Goal: Task Accomplishment & Management: Manage account settings

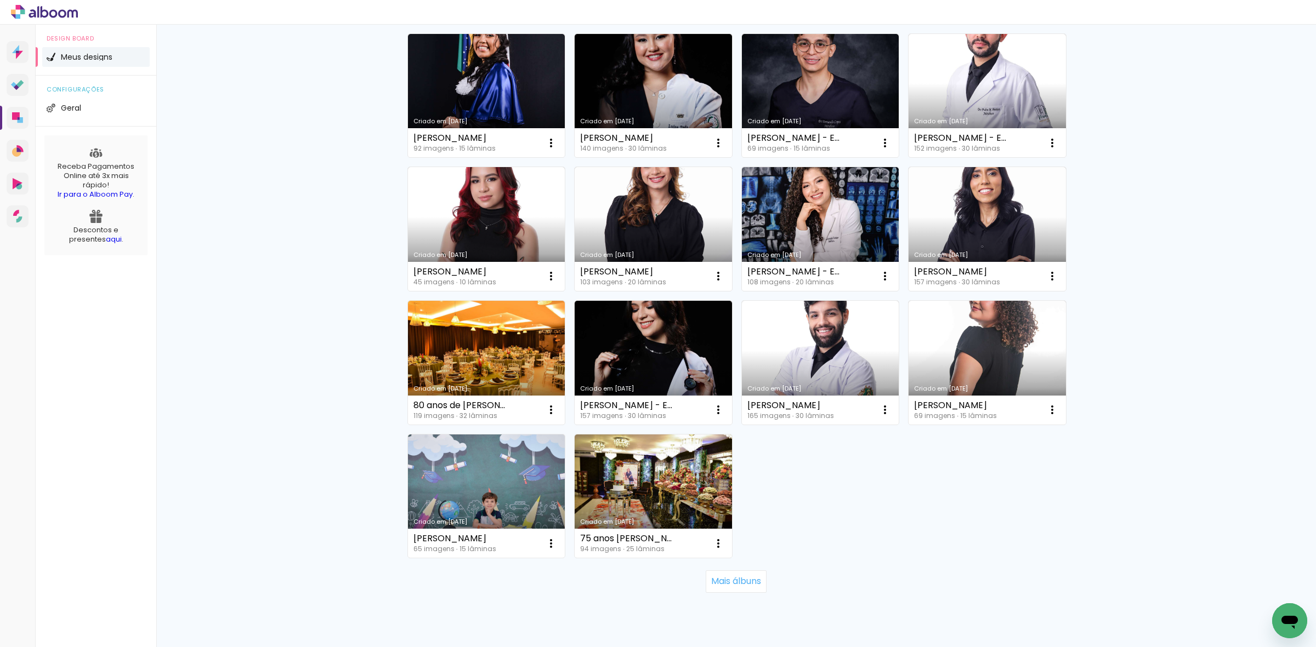
scroll to position [543, 0]
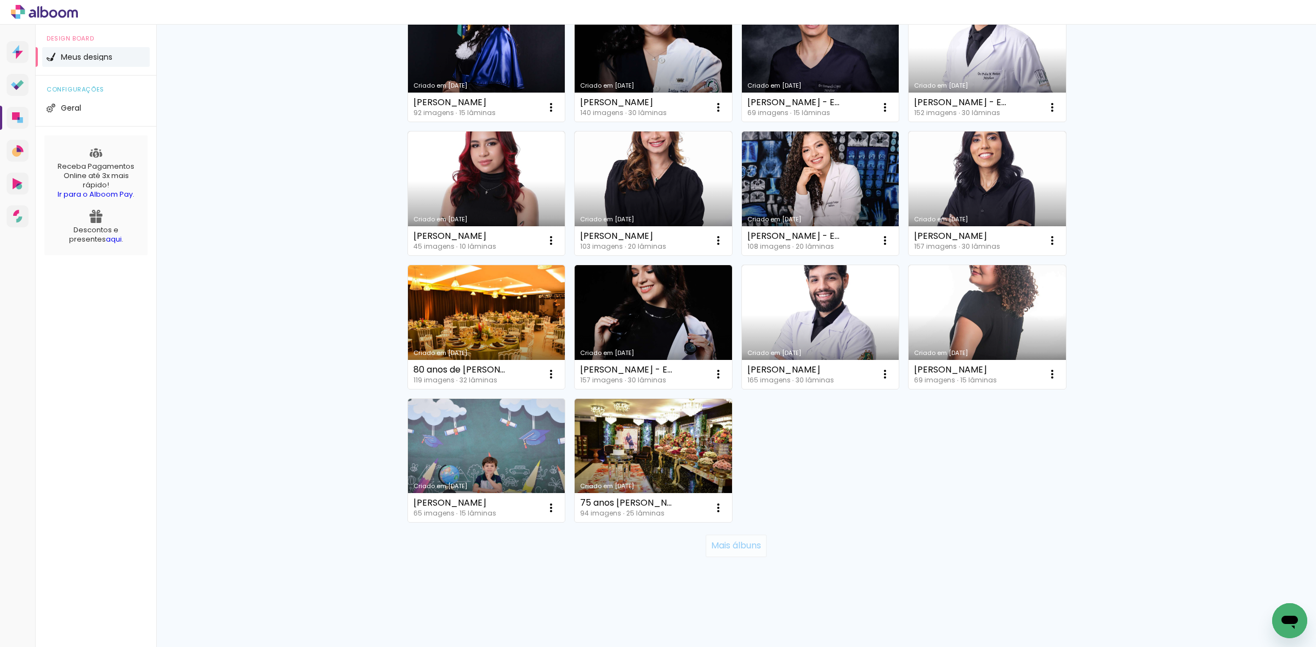
click at [749, 551] on paper-button "Mais álbuns" at bounding box center [736, 546] width 61 height 22
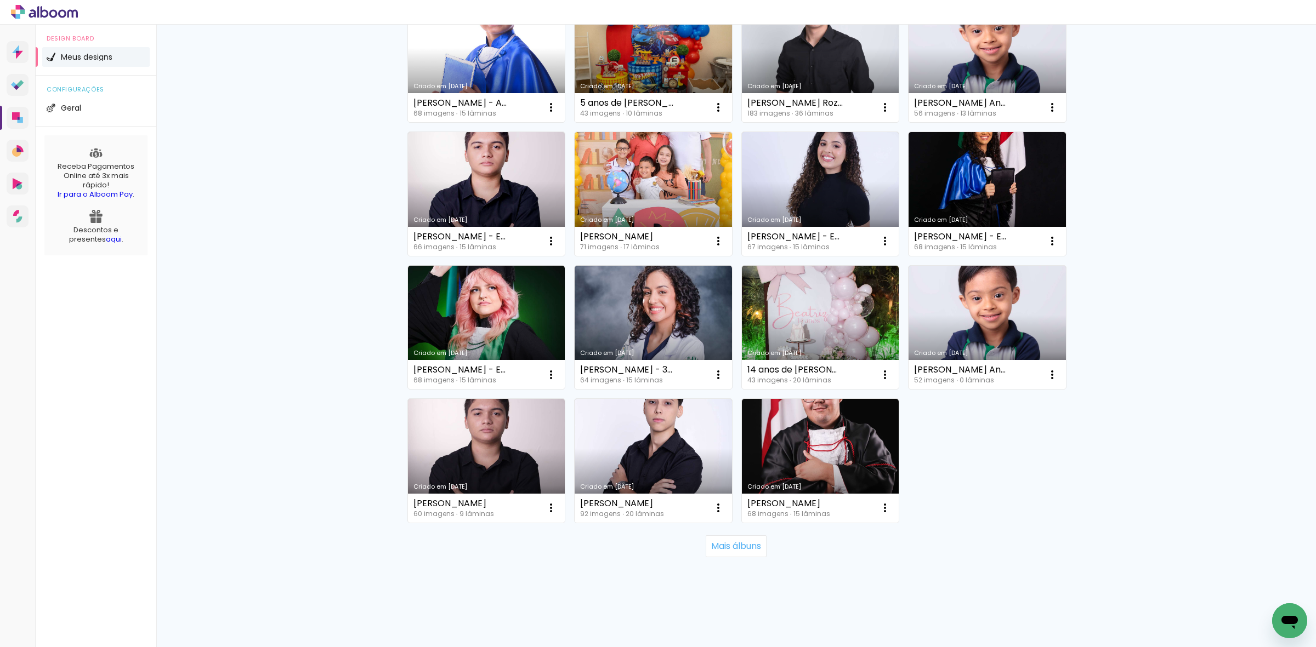
scroll to position [1344, 0]
click at [0, 0] on slot "Mais álbuns" at bounding box center [0, 0] width 0 height 0
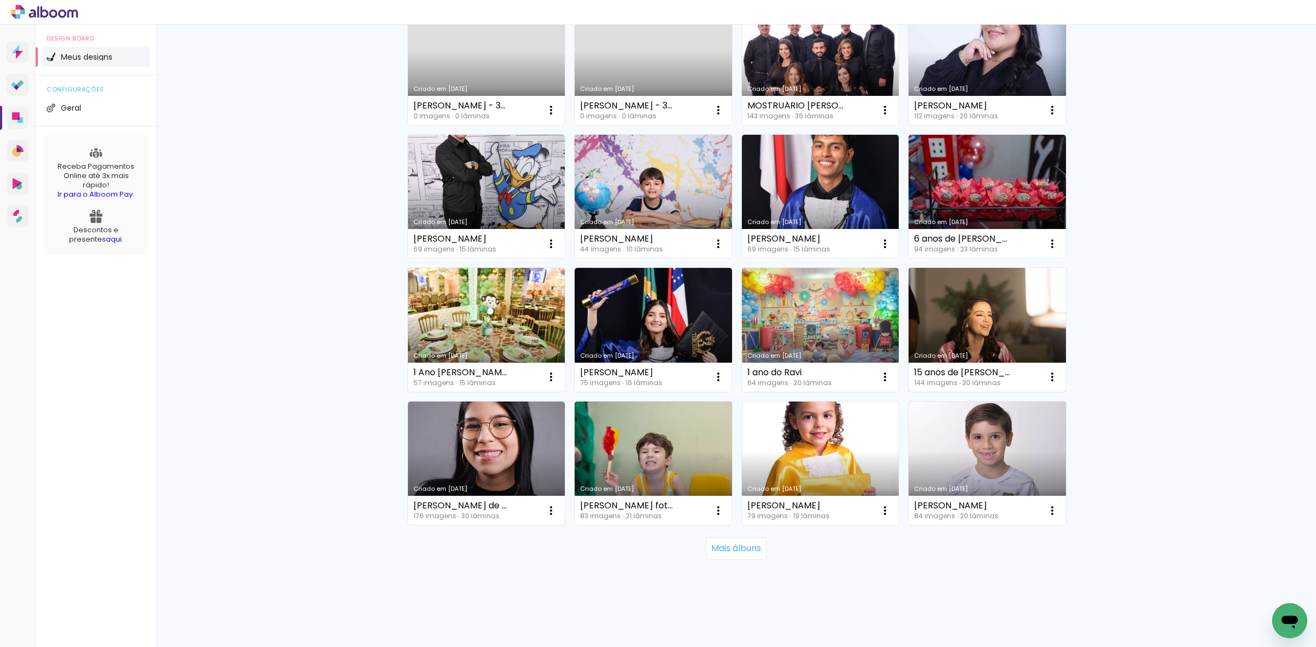
scroll to position [2145, 0]
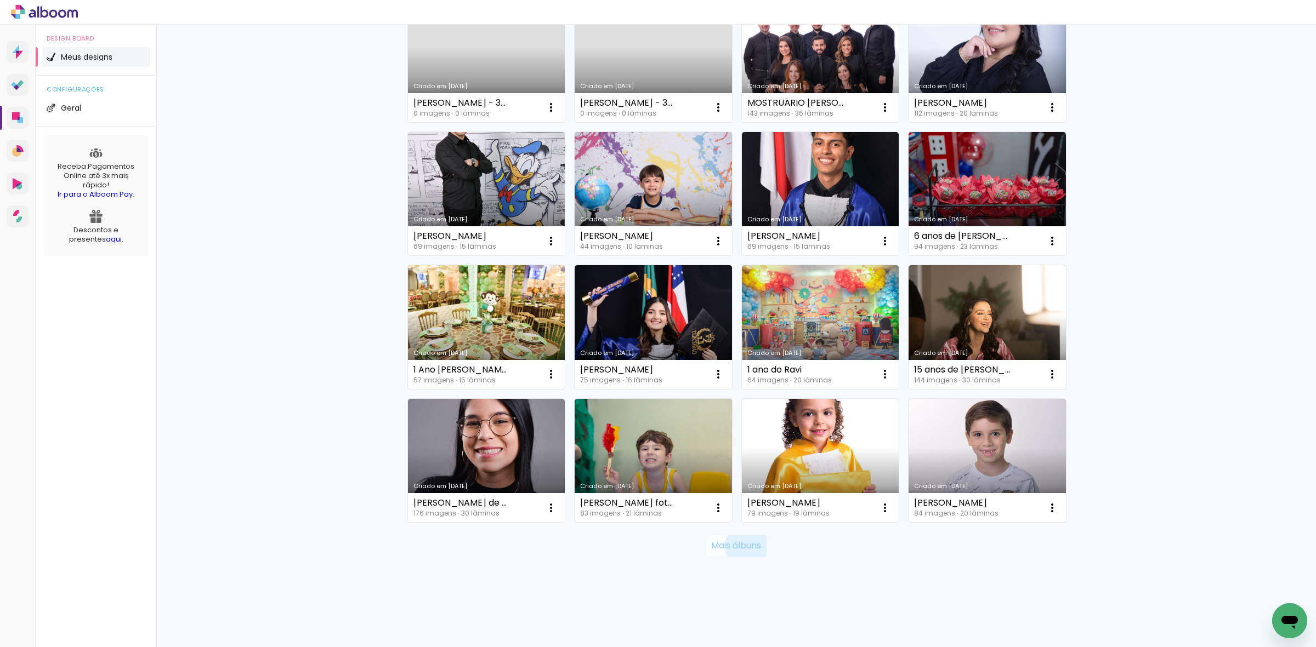
click at [0, 0] on slot "Mais álbuns" at bounding box center [0, 0] width 0 height 0
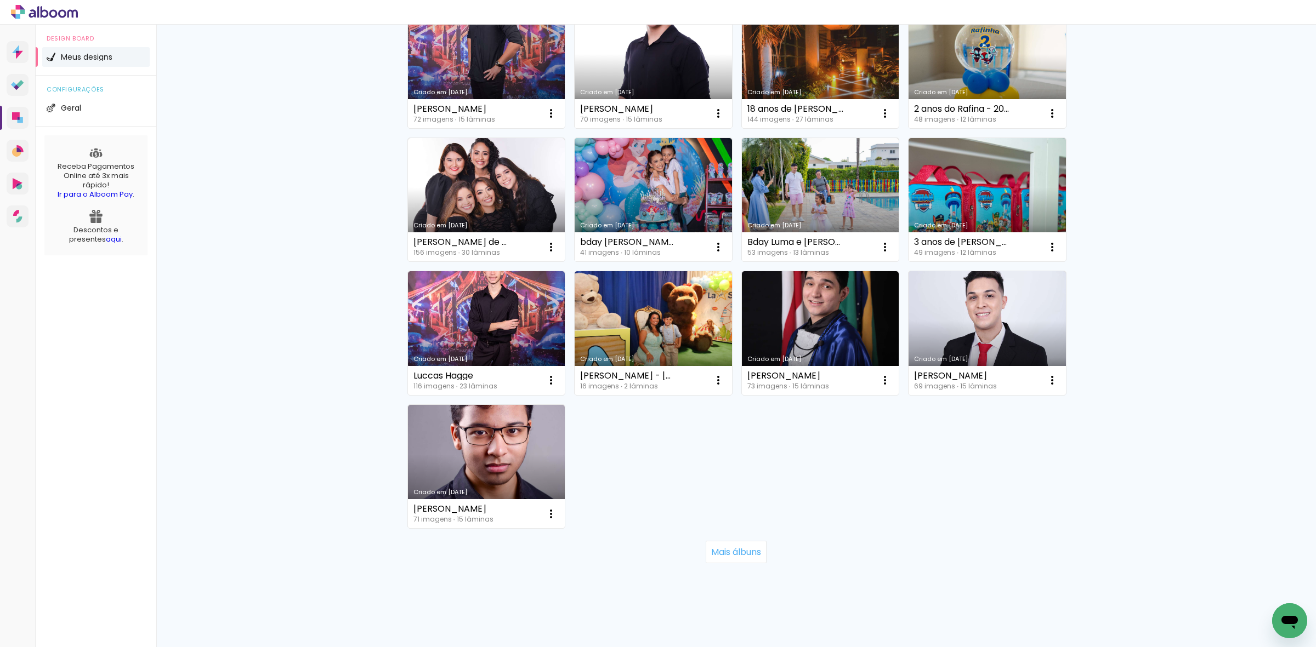
scroll to position [3080, 0]
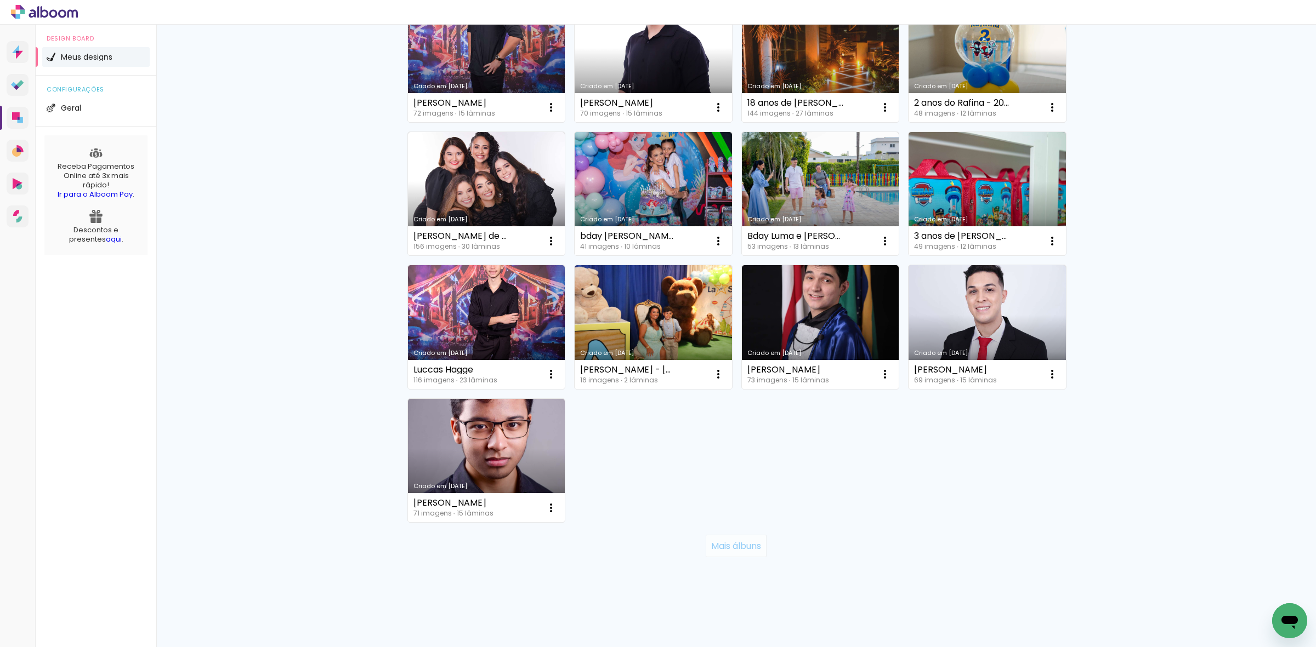
click at [0, 0] on slot "Mais álbuns" at bounding box center [0, 0] width 0 height 0
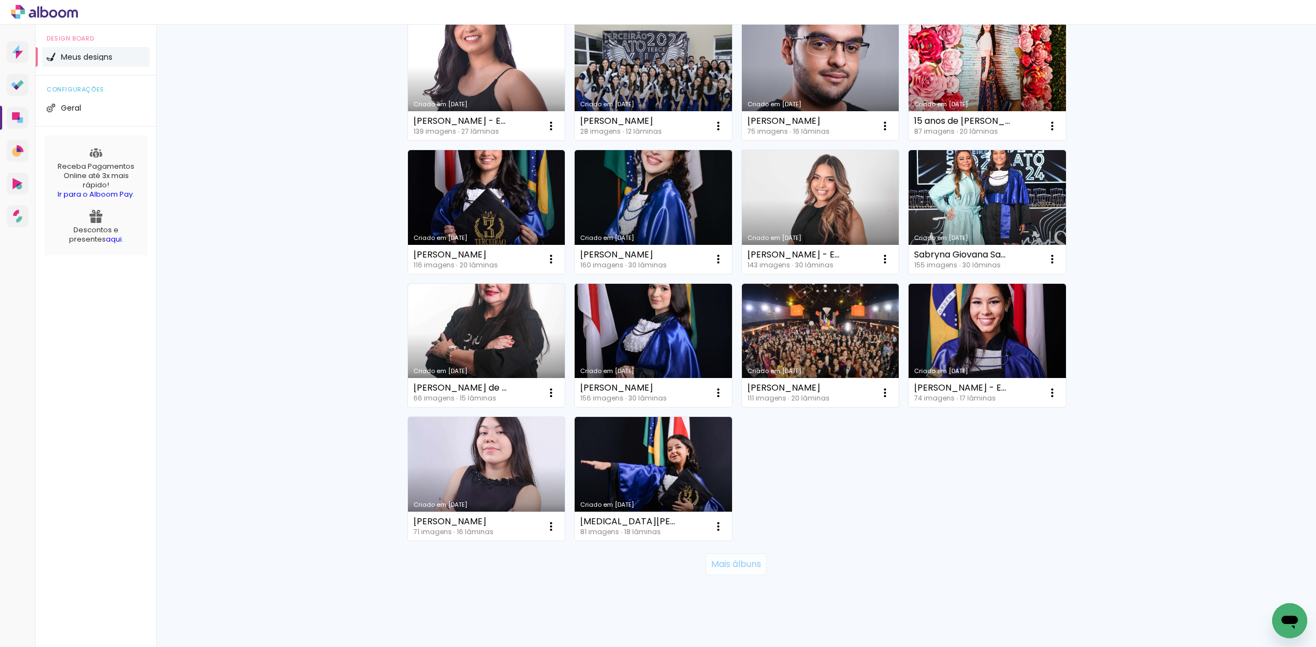
scroll to position [3881, 0]
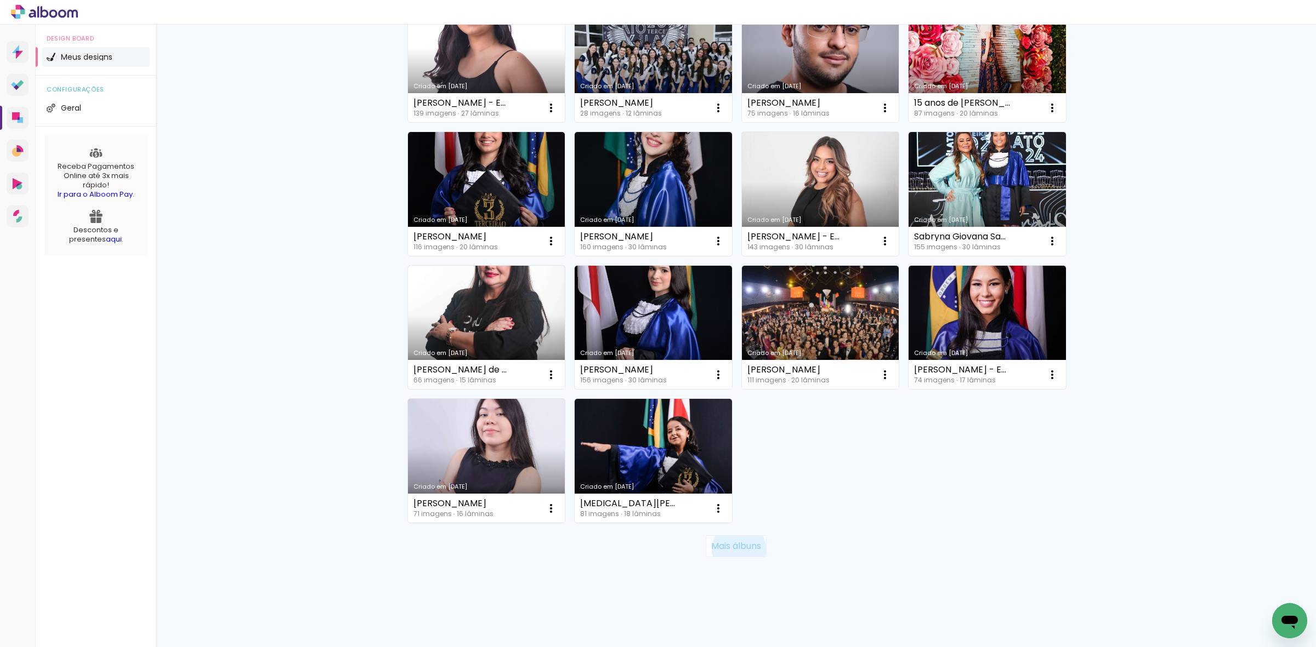
click at [0, 0] on slot "Mais álbuns" at bounding box center [0, 0] width 0 height 0
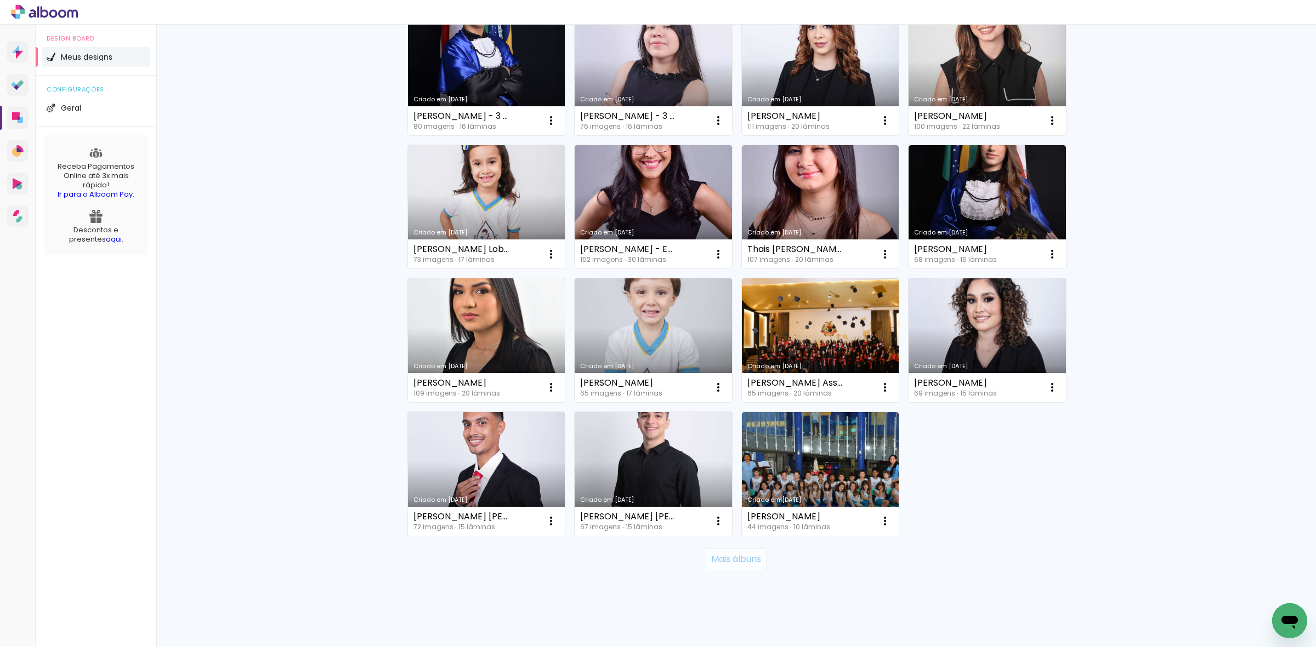
scroll to position [4683, 0]
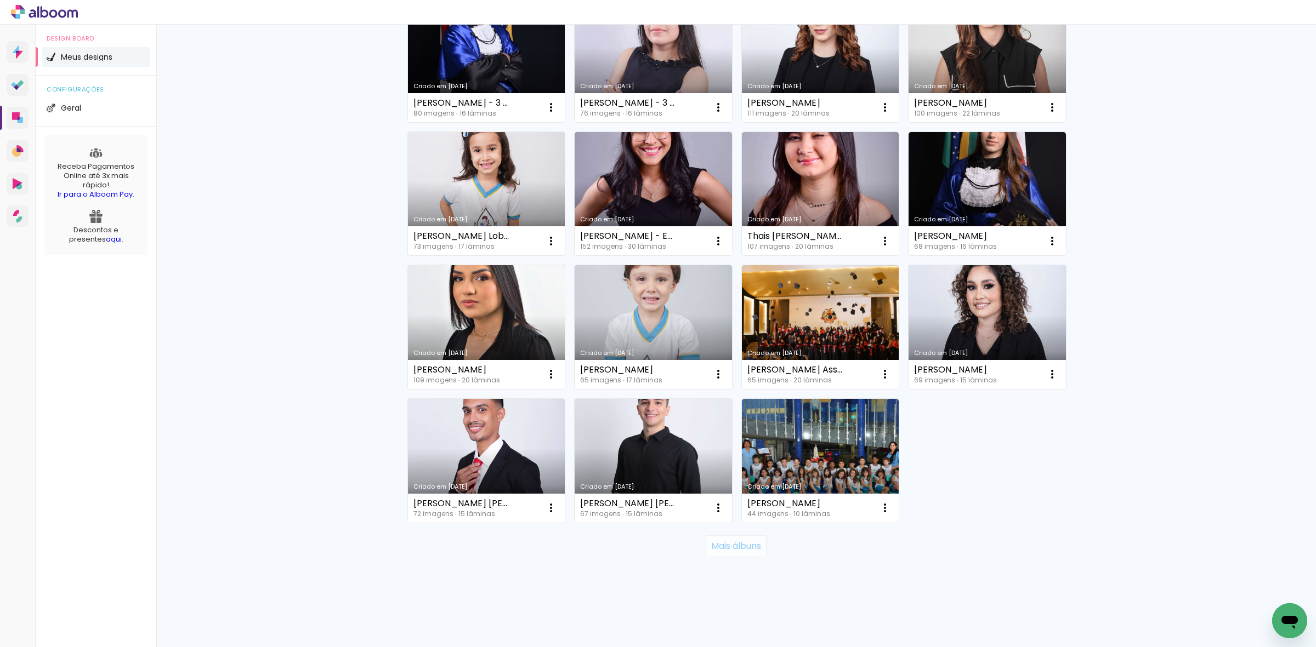
click at [0, 0] on slot "Mais álbuns" at bounding box center [0, 0] width 0 height 0
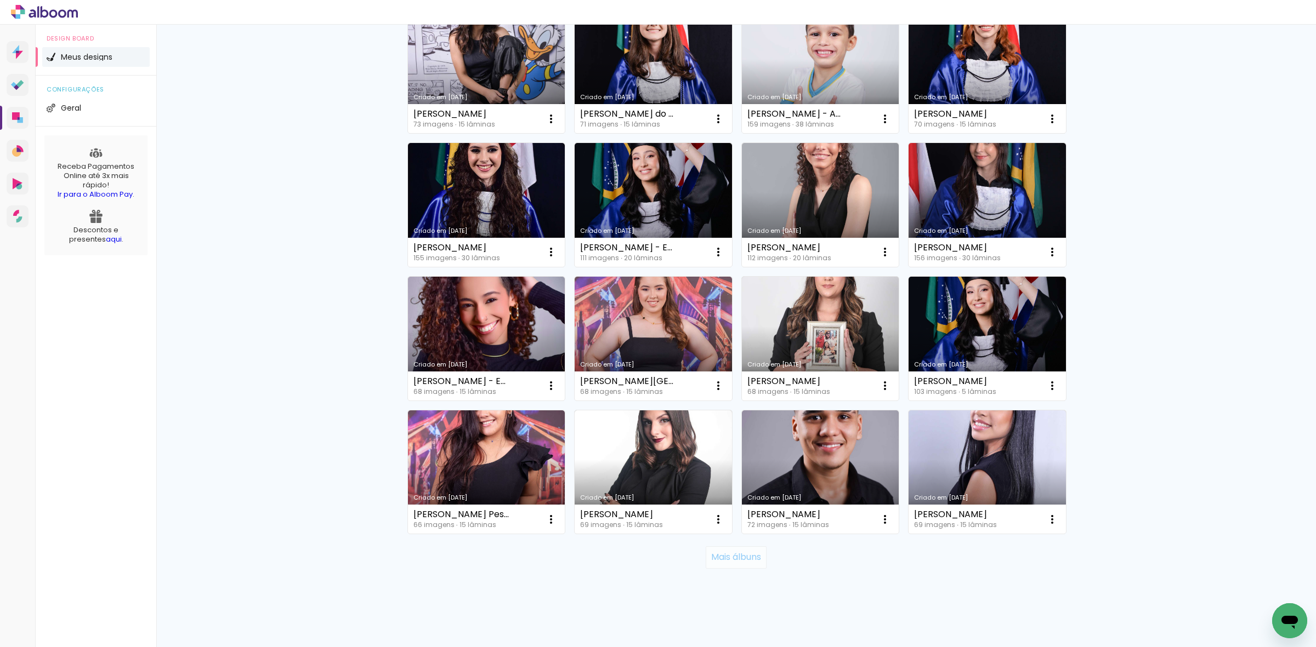
scroll to position [5483, 0]
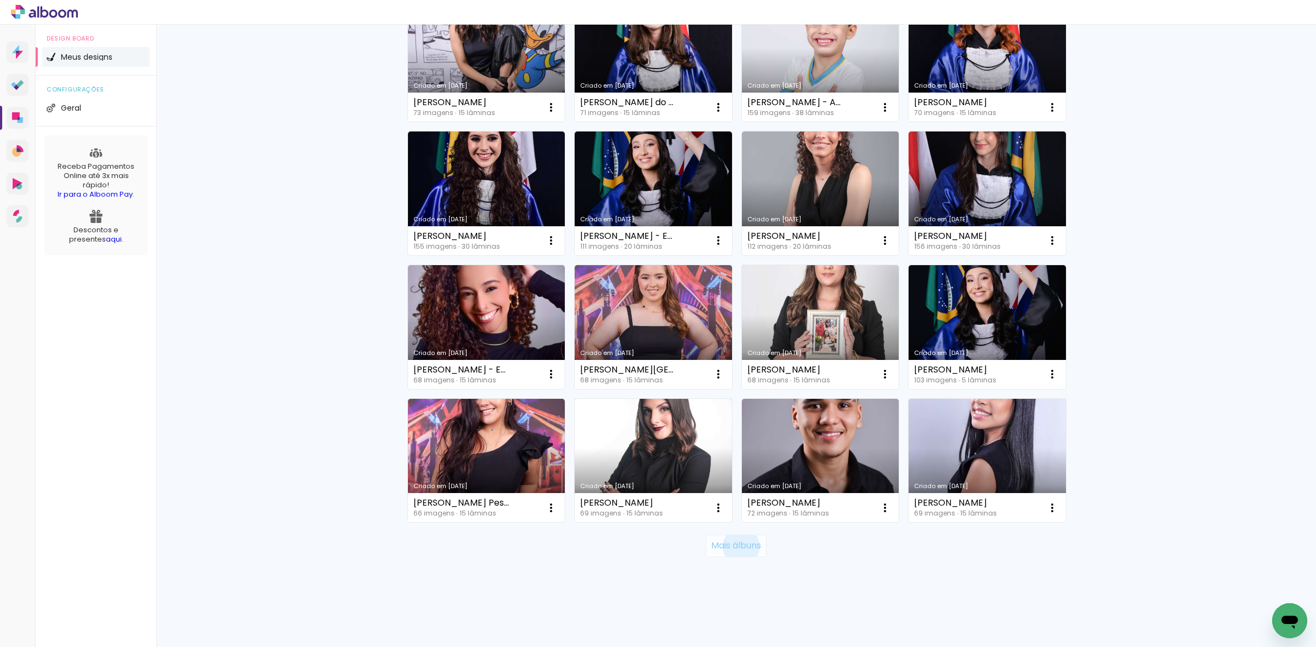
click at [0, 0] on slot "Mais álbuns" at bounding box center [0, 0] width 0 height 0
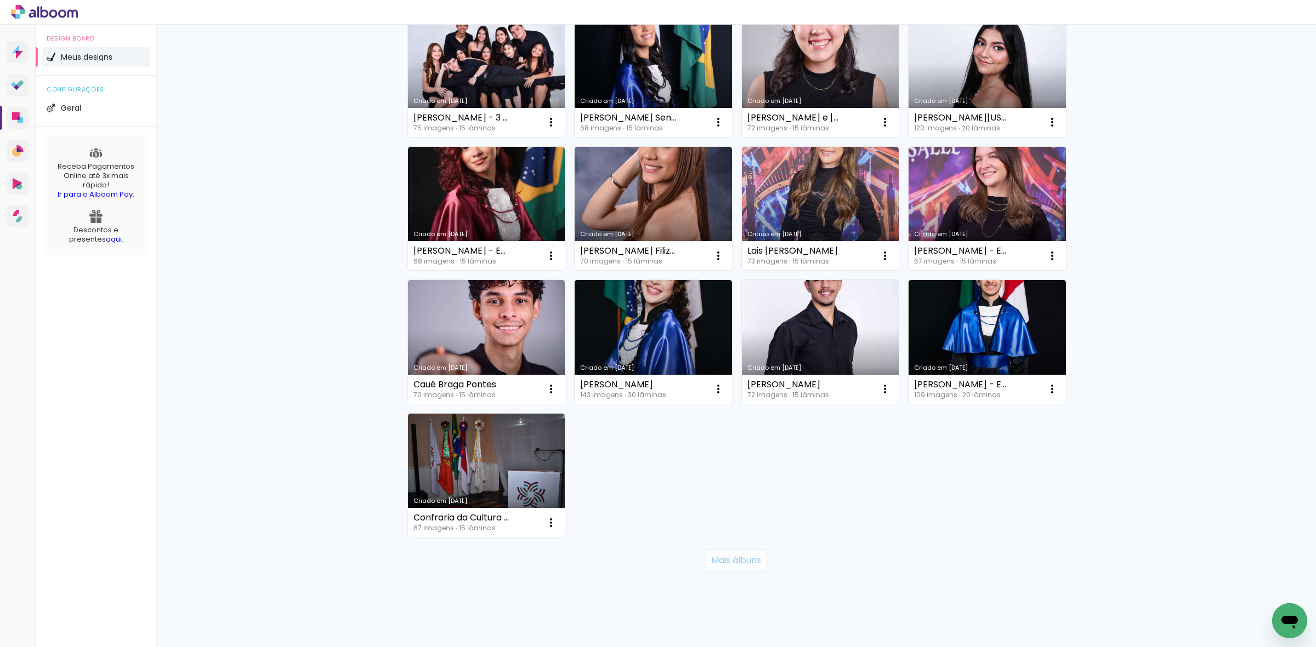
scroll to position [6418, 0]
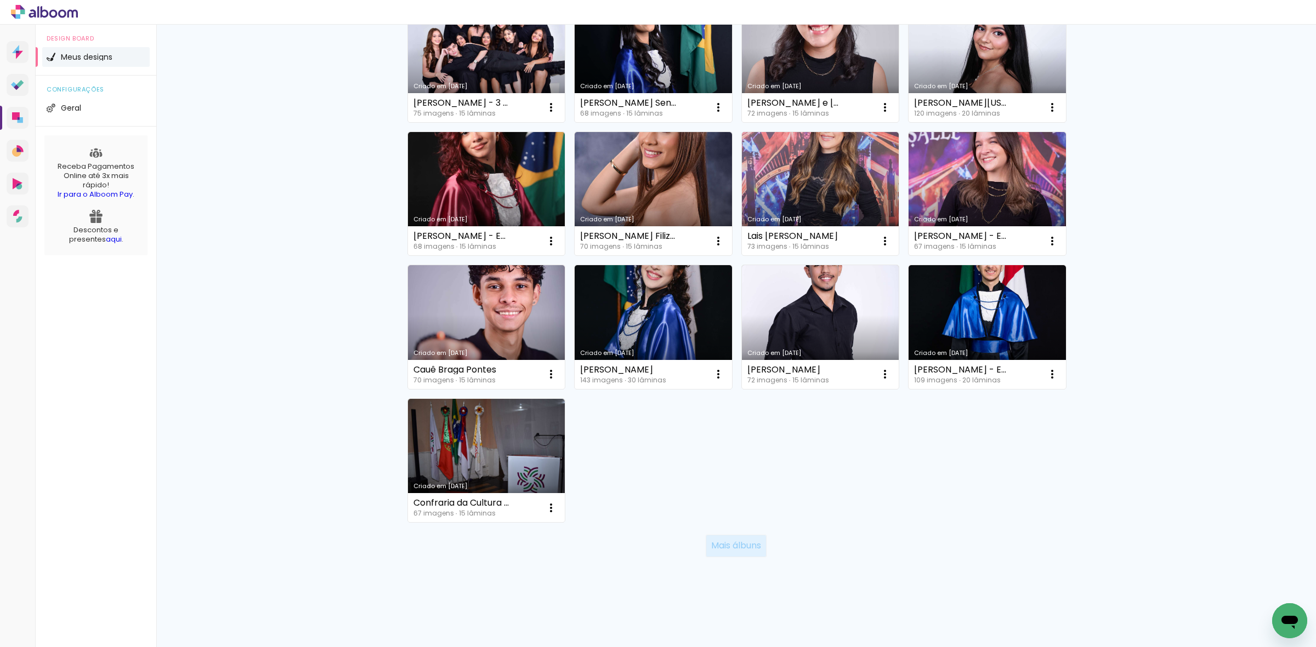
click at [0, 0] on slot "Mais álbuns" at bounding box center [0, 0] width 0 height 0
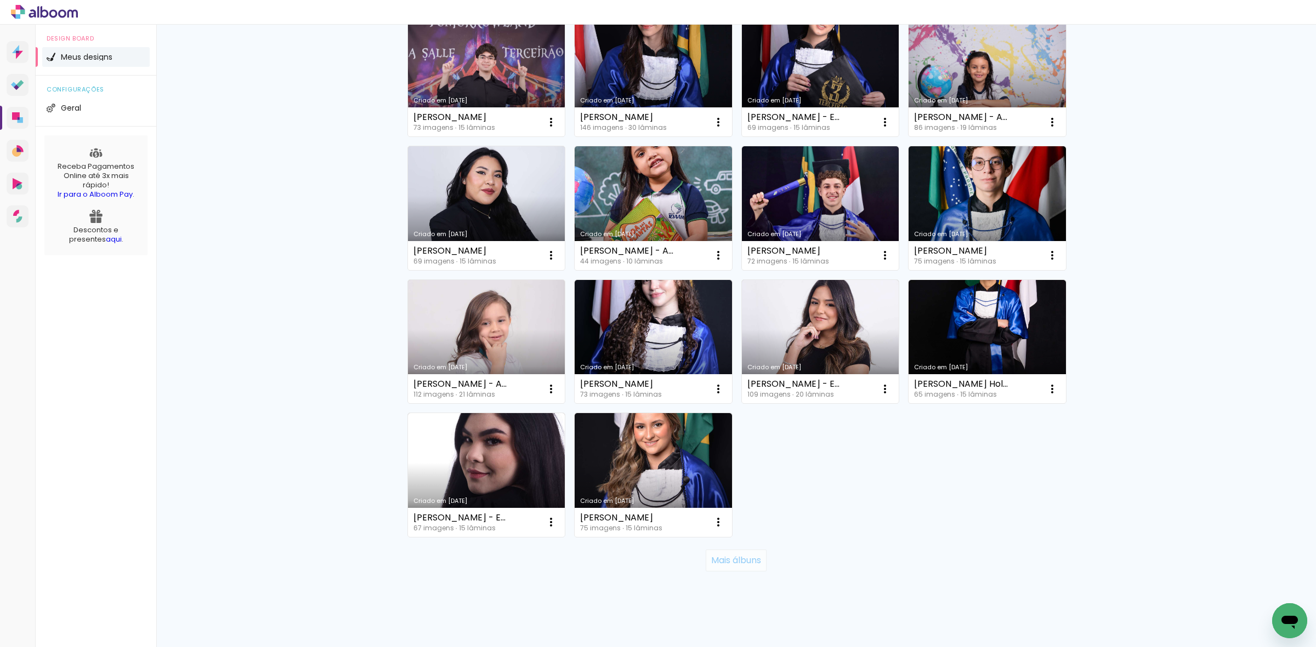
scroll to position [7219, 0]
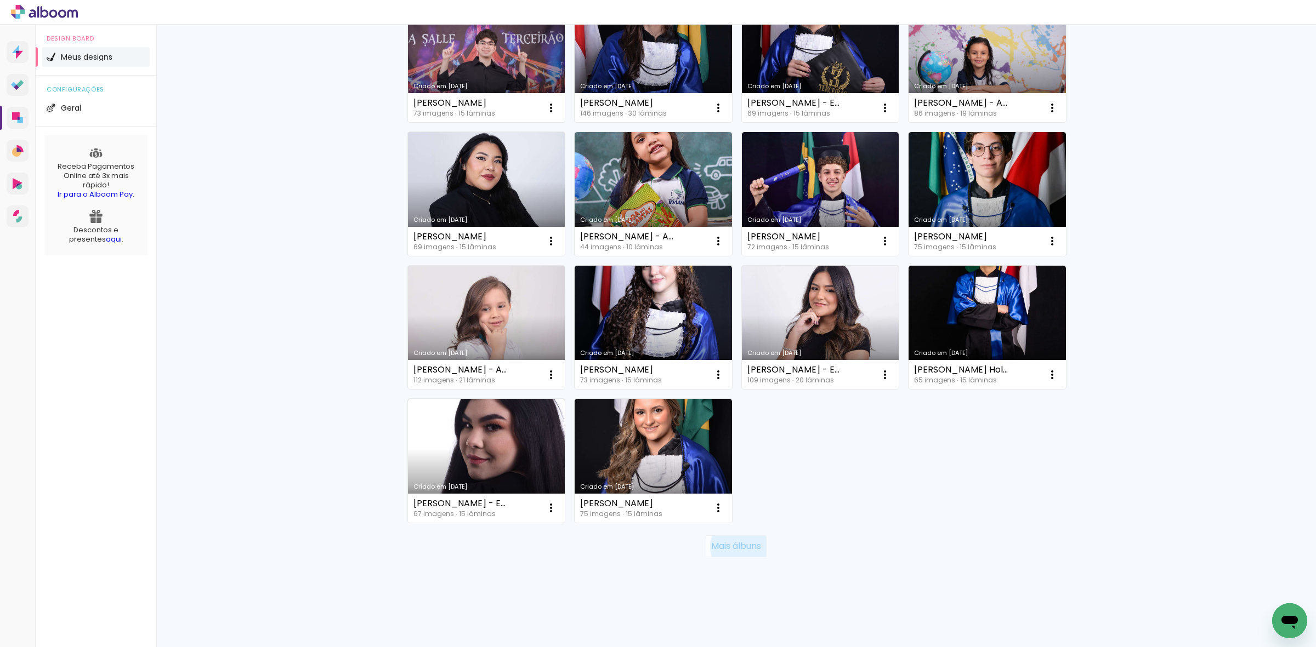
click at [0, 0] on slot "Mais álbuns" at bounding box center [0, 0] width 0 height 0
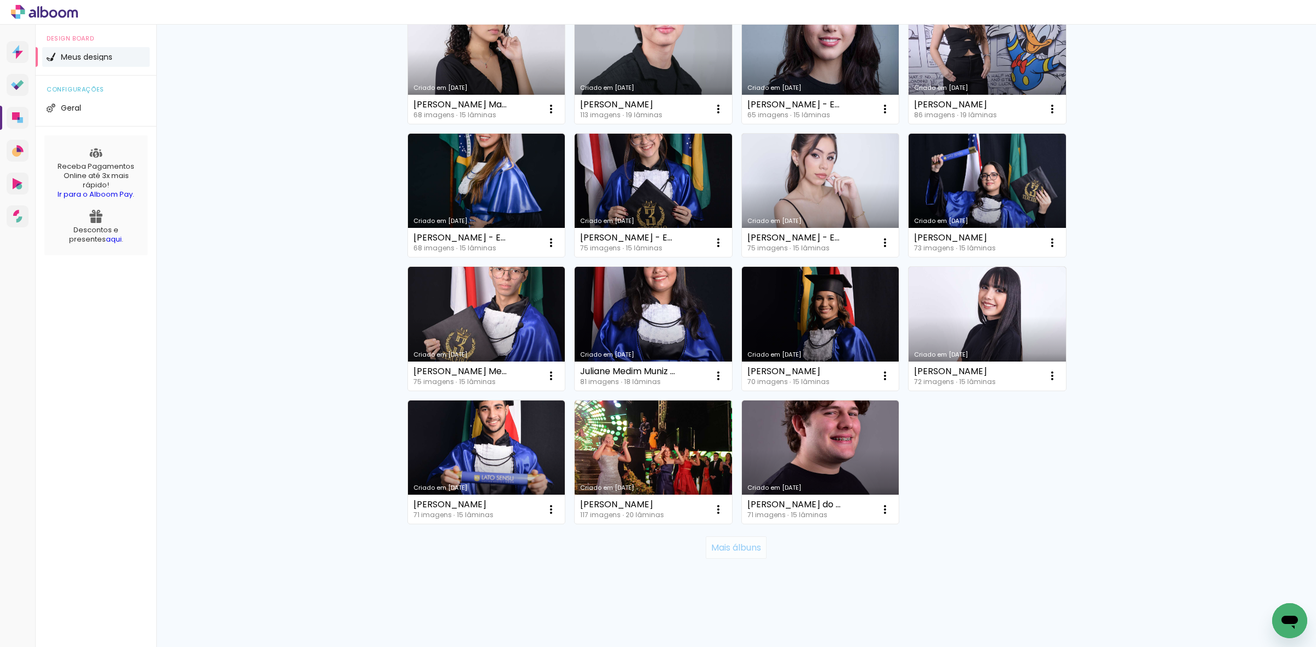
scroll to position [8020, 0]
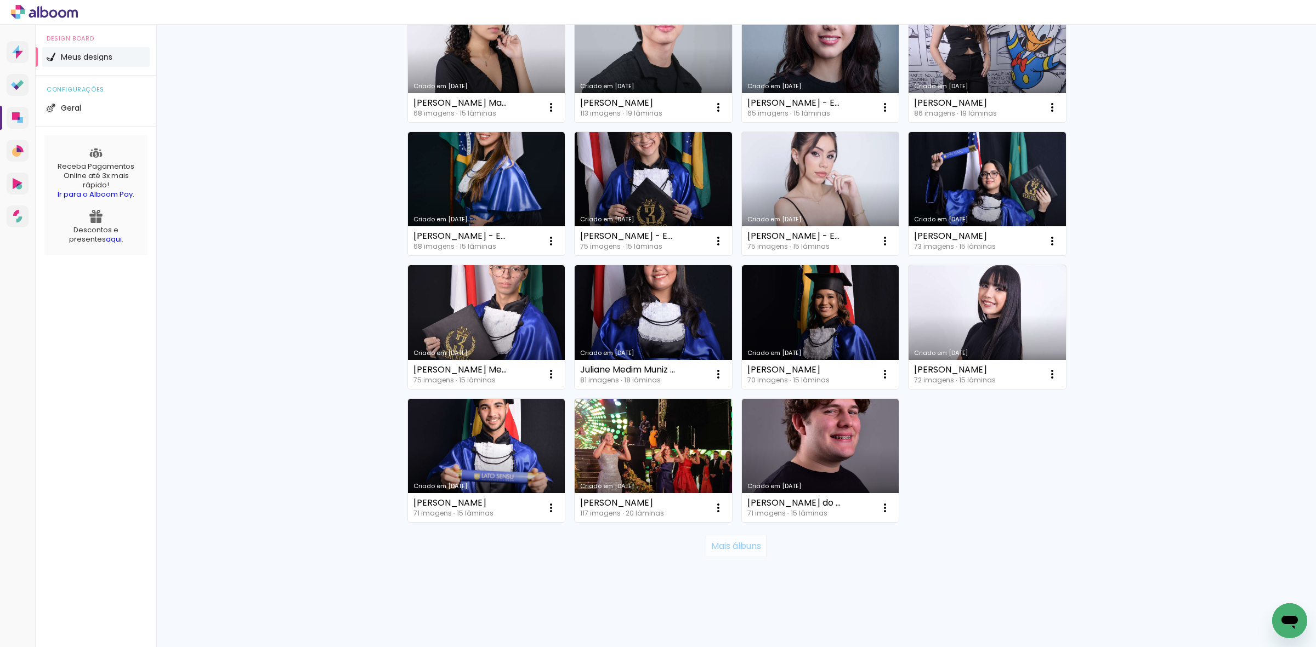
click at [0, 0] on slot "Mais álbuns" at bounding box center [0, 0] width 0 height 0
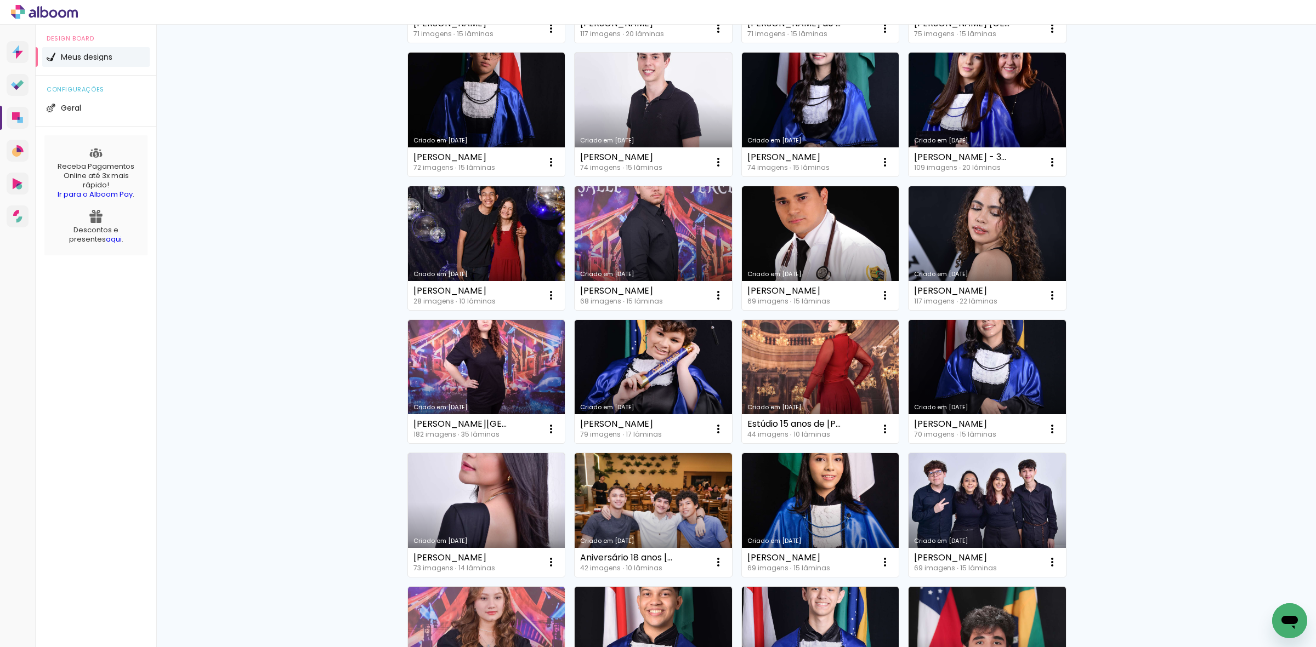
scroll to position [8822, 0]
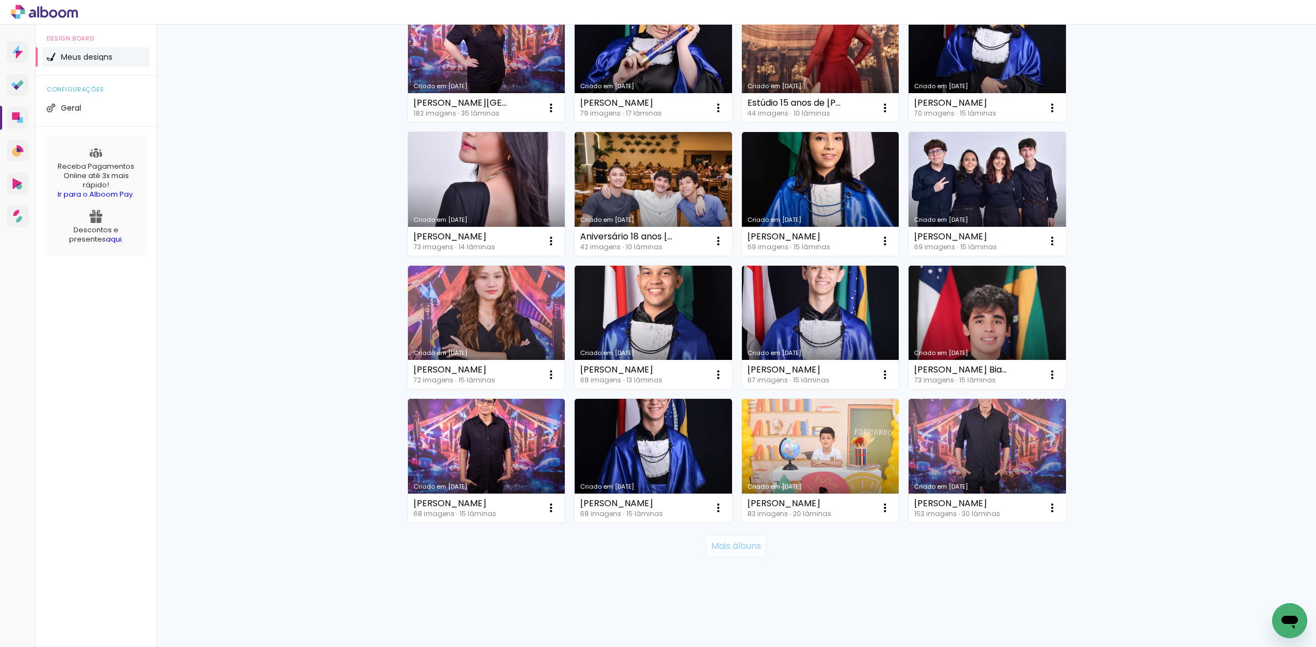
click at [0, 0] on slot "Mais álbuns" at bounding box center [0, 0] width 0 height 0
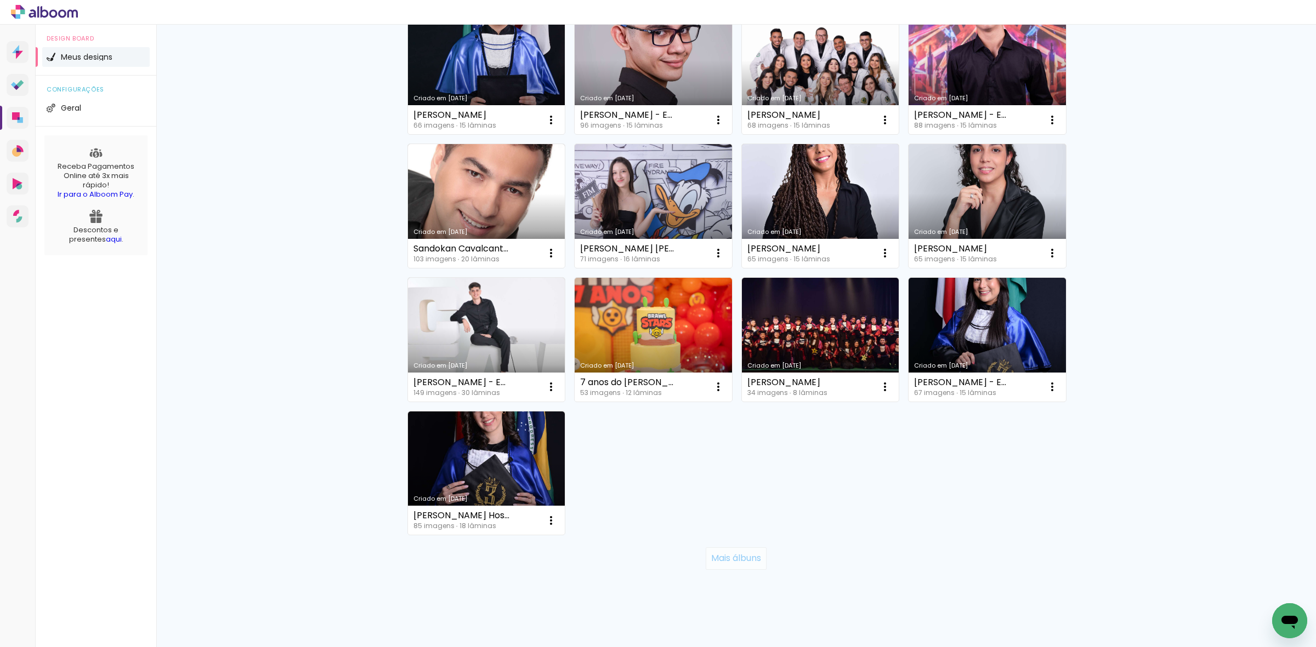
scroll to position [9756, 0]
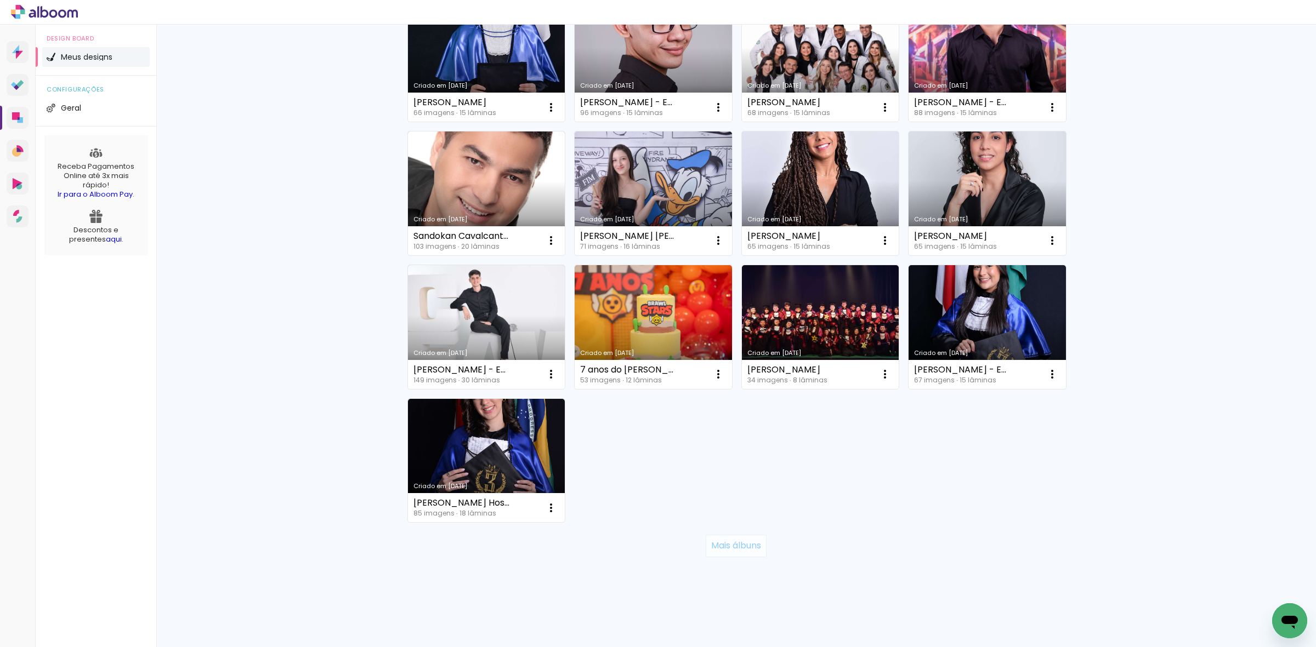
click at [0, 0] on slot "Mais álbuns" at bounding box center [0, 0] width 0 height 0
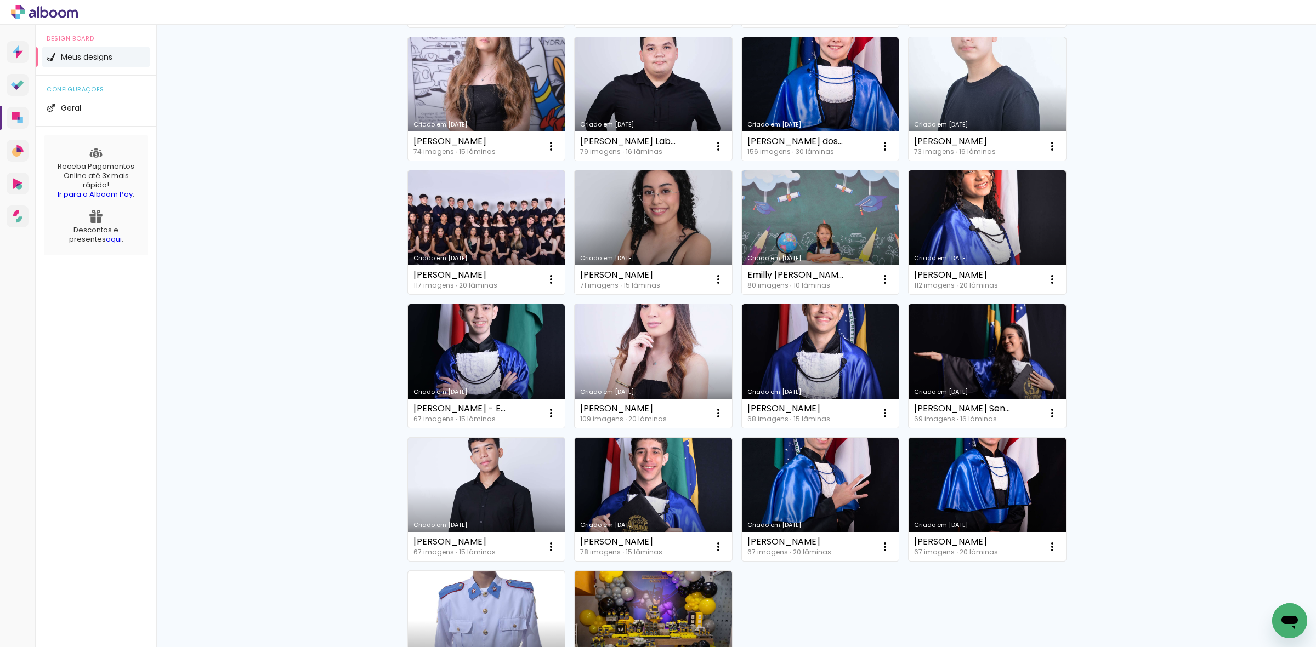
scroll to position [10558, 0]
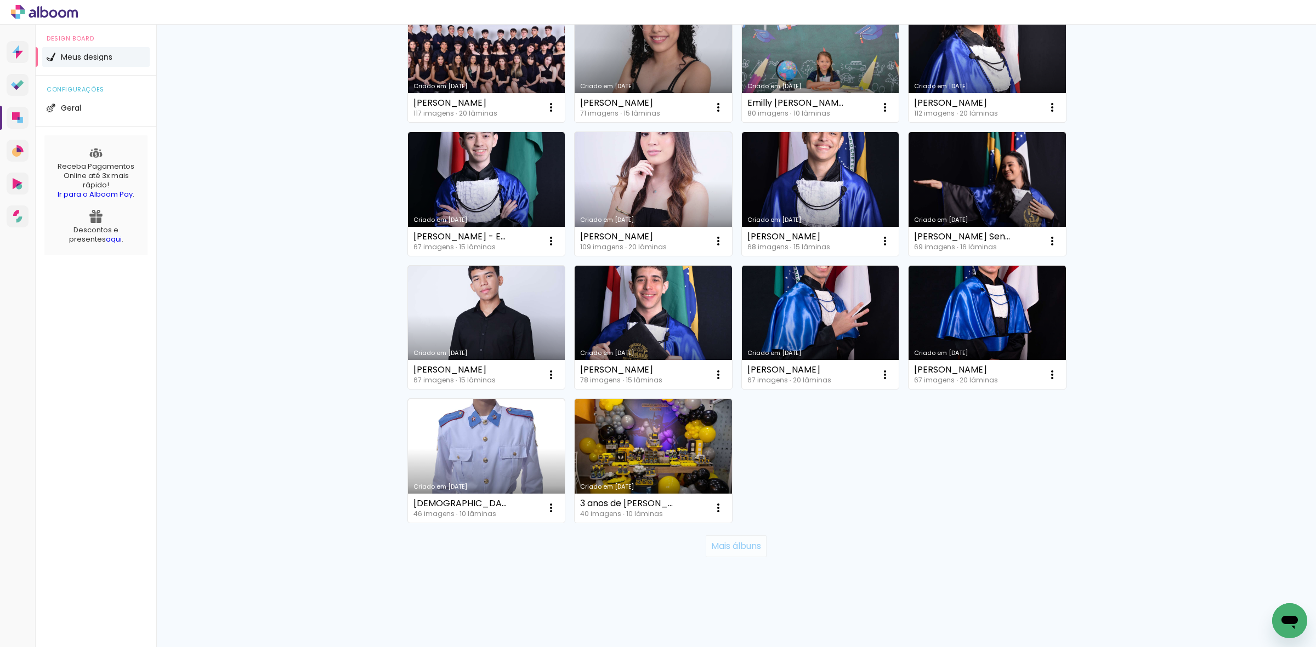
click at [0, 0] on slot "Mais álbuns" at bounding box center [0, 0] width 0 height 0
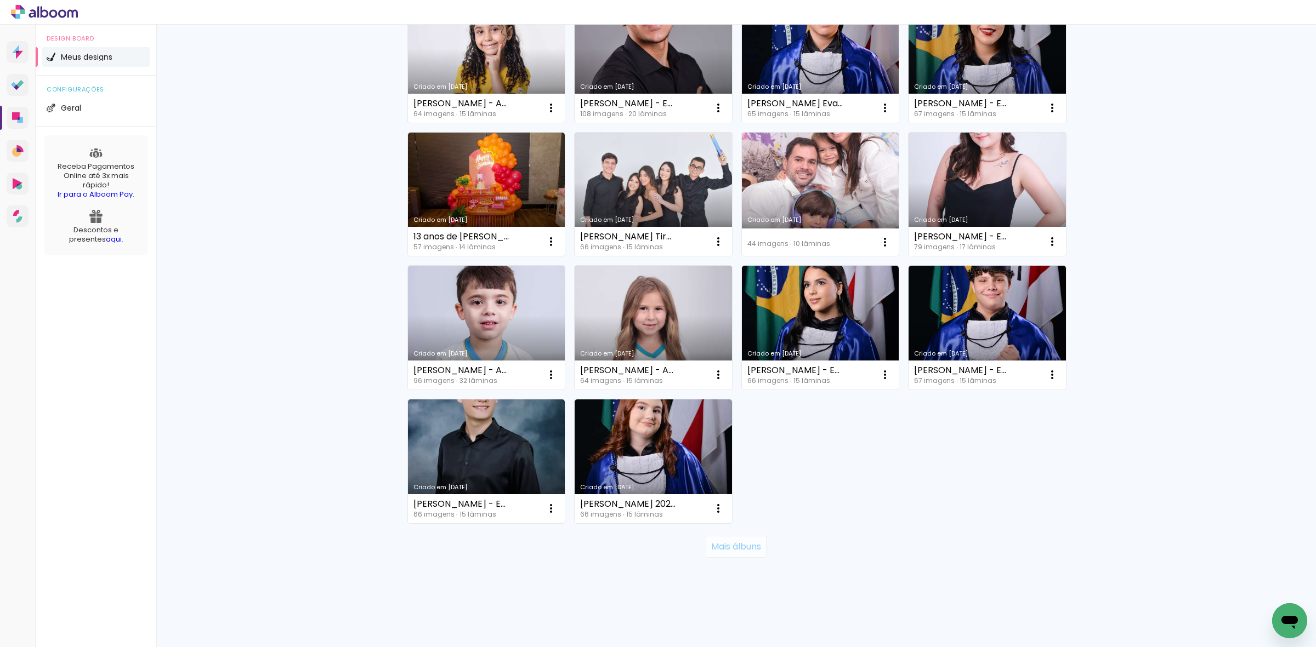
scroll to position [13896, 0]
click at [0, 0] on slot "Mais álbuns" at bounding box center [0, 0] width 0 height 0
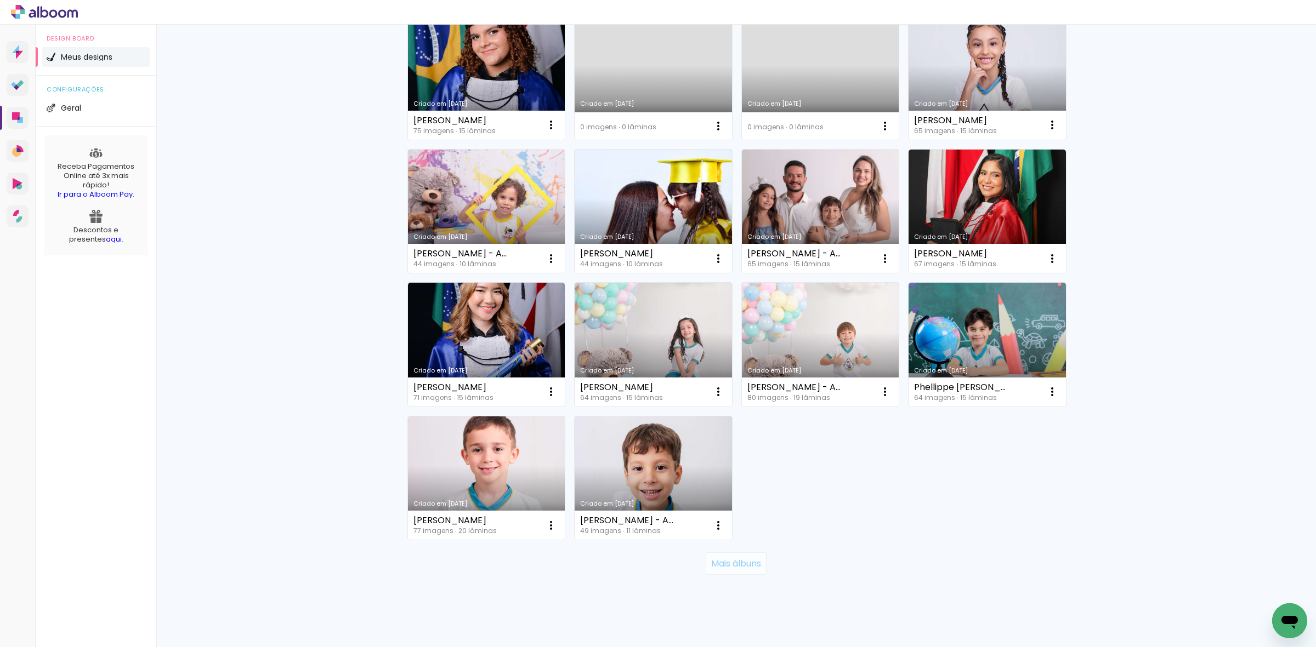
scroll to position [17235, 0]
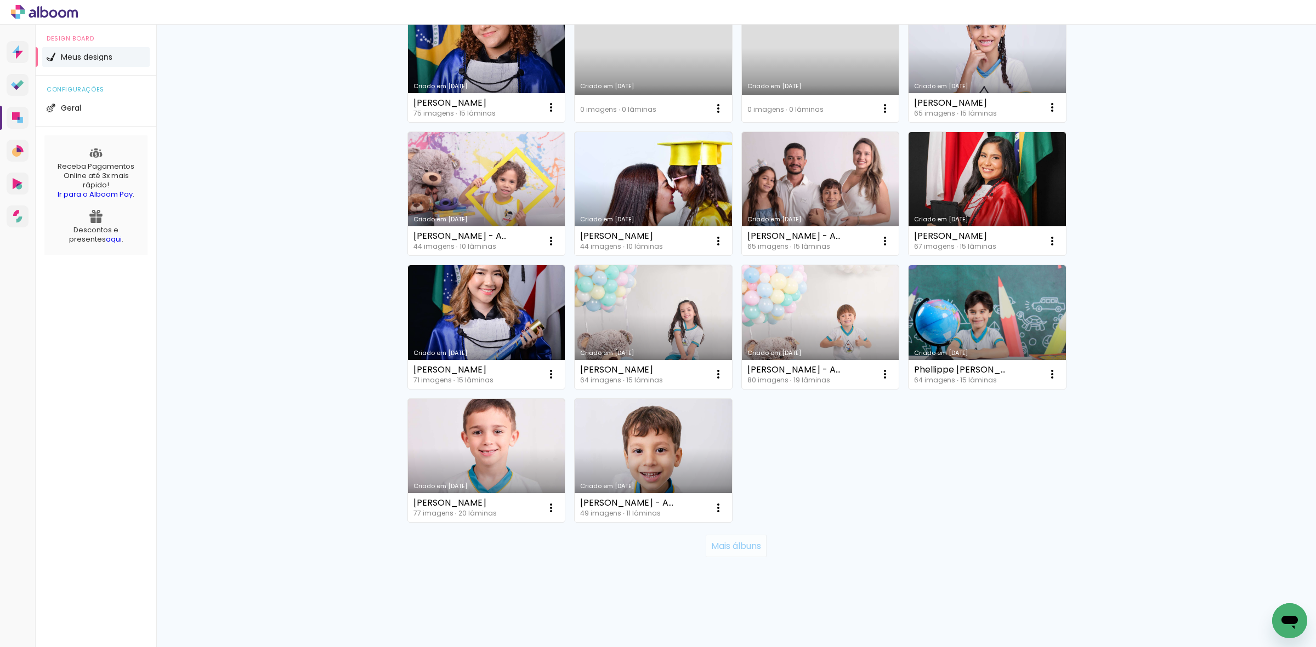
click at [0, 0] on slot "Mais álbuns" at bounding box center [0, 0] width 0 height 0
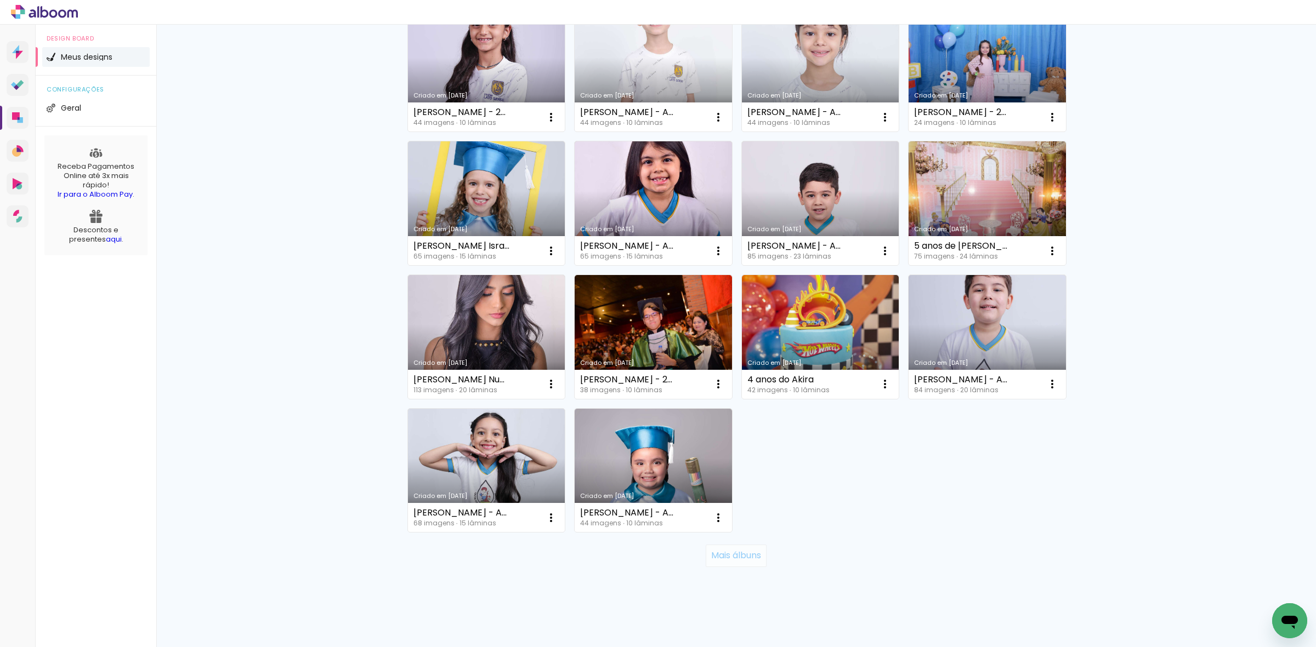
scroll to position [20573, 0]
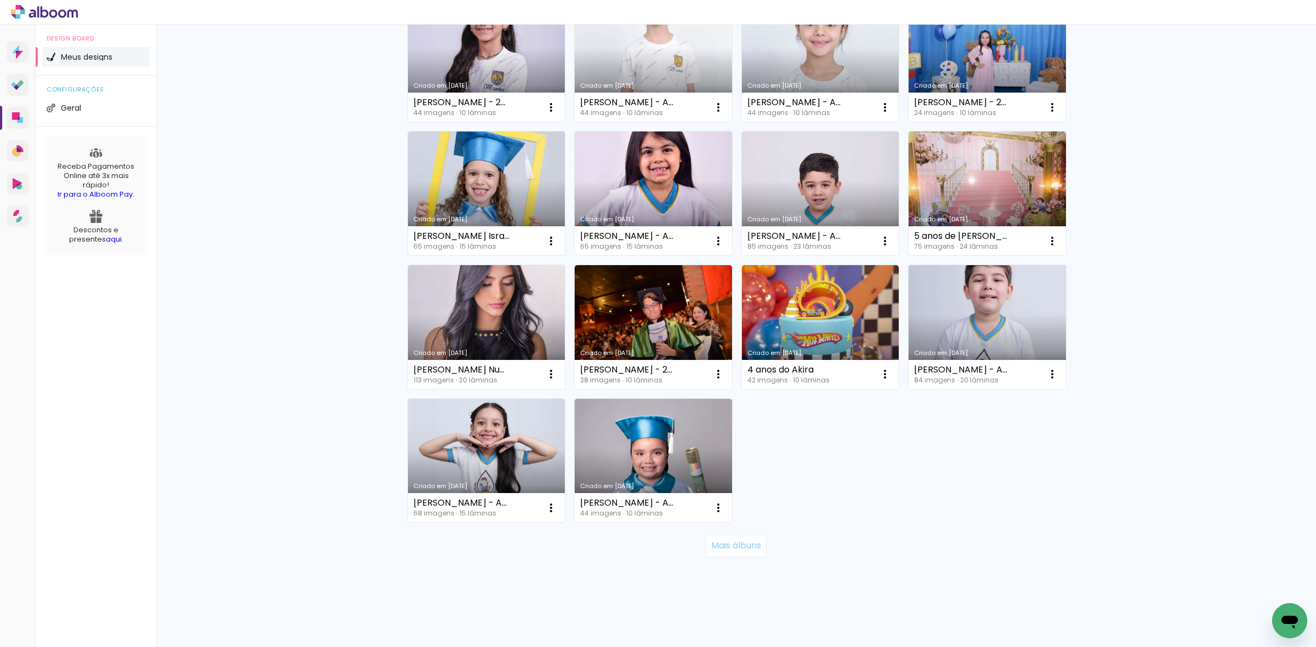
click at [0, 0] on slot "Mais álbuns" at bounding box center [0, 0] width 0 height 0
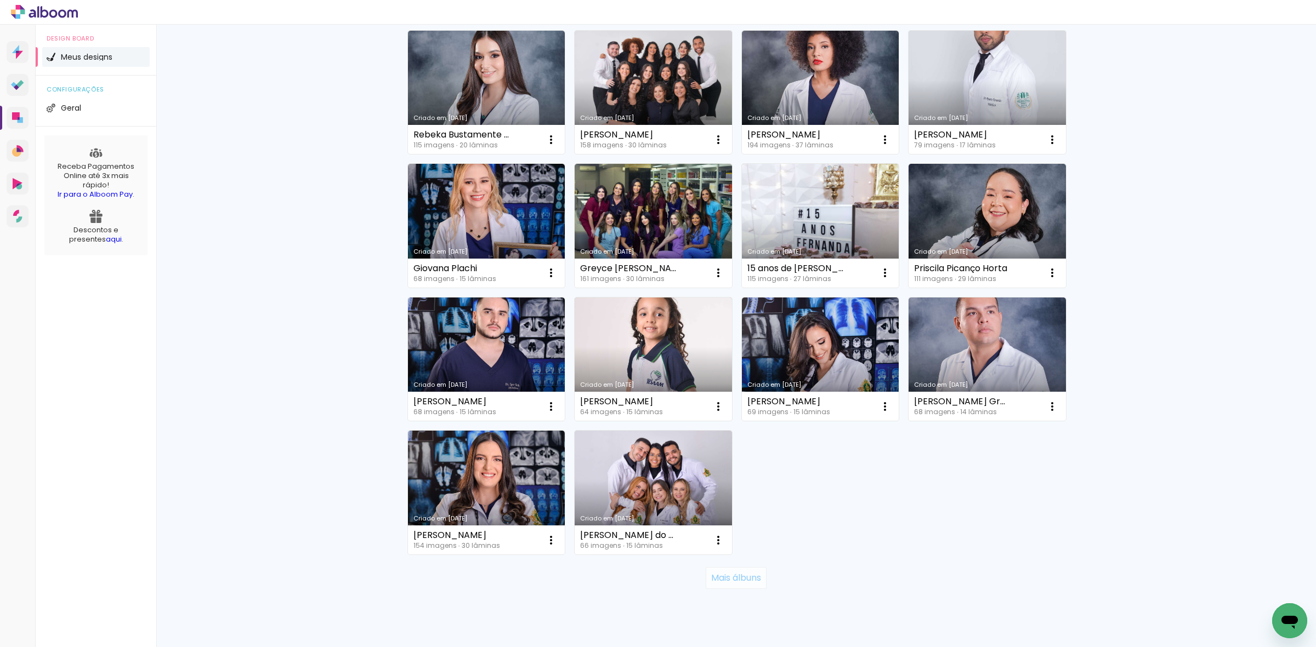
scroll to position [23911, 0]
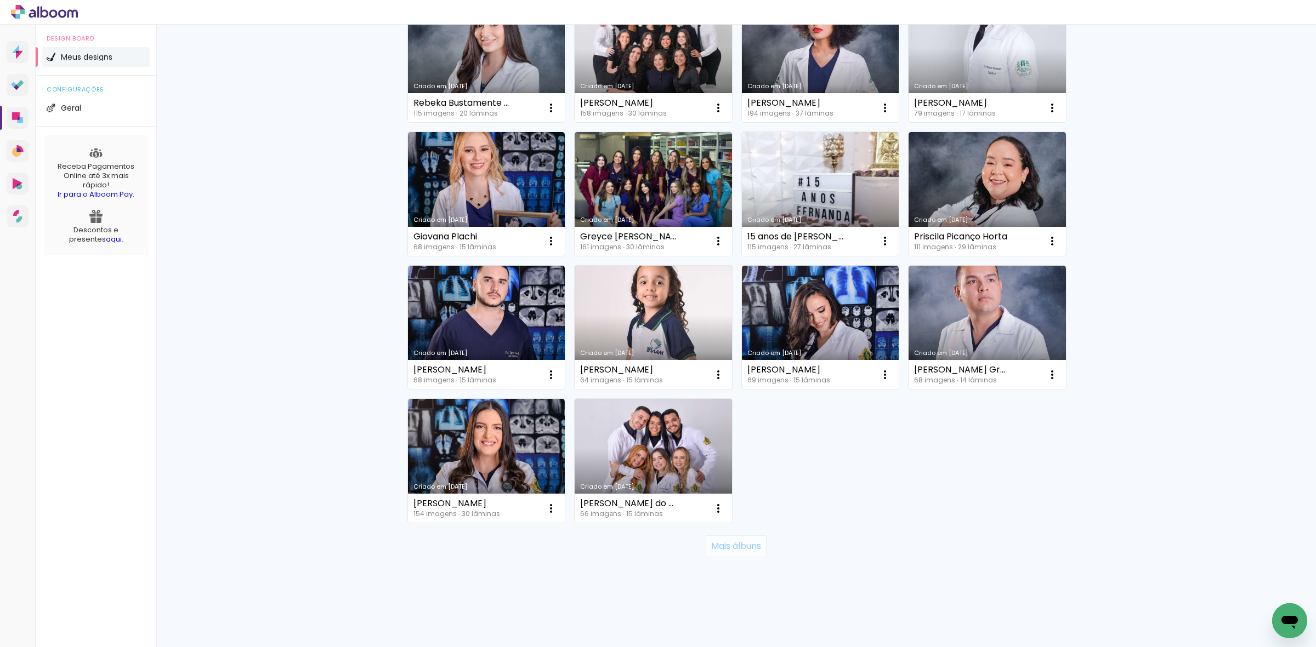
click at [0, 0] on slot "Mais álbuns" at bounding box center [0, 0] width 0 height 0
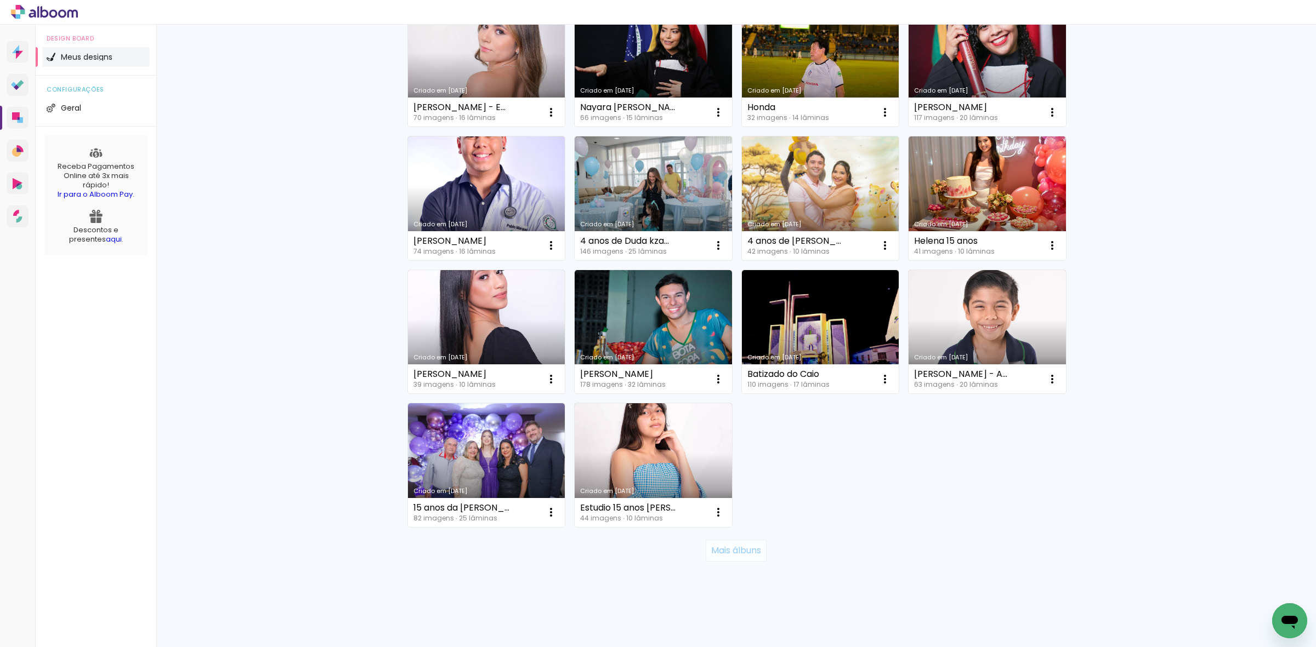
scroll to position [27249, 0]
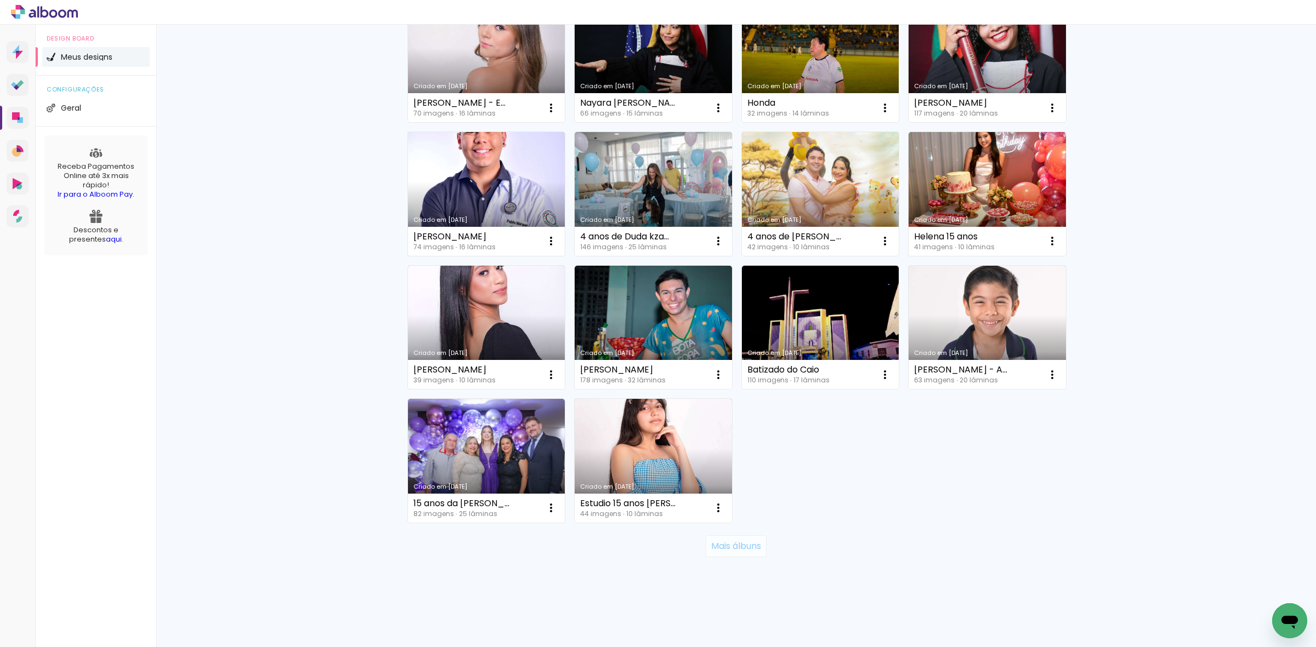
click at [0, 0] on slot "Mais álbuns" at bounding box center [0, 0] width 0 height 0
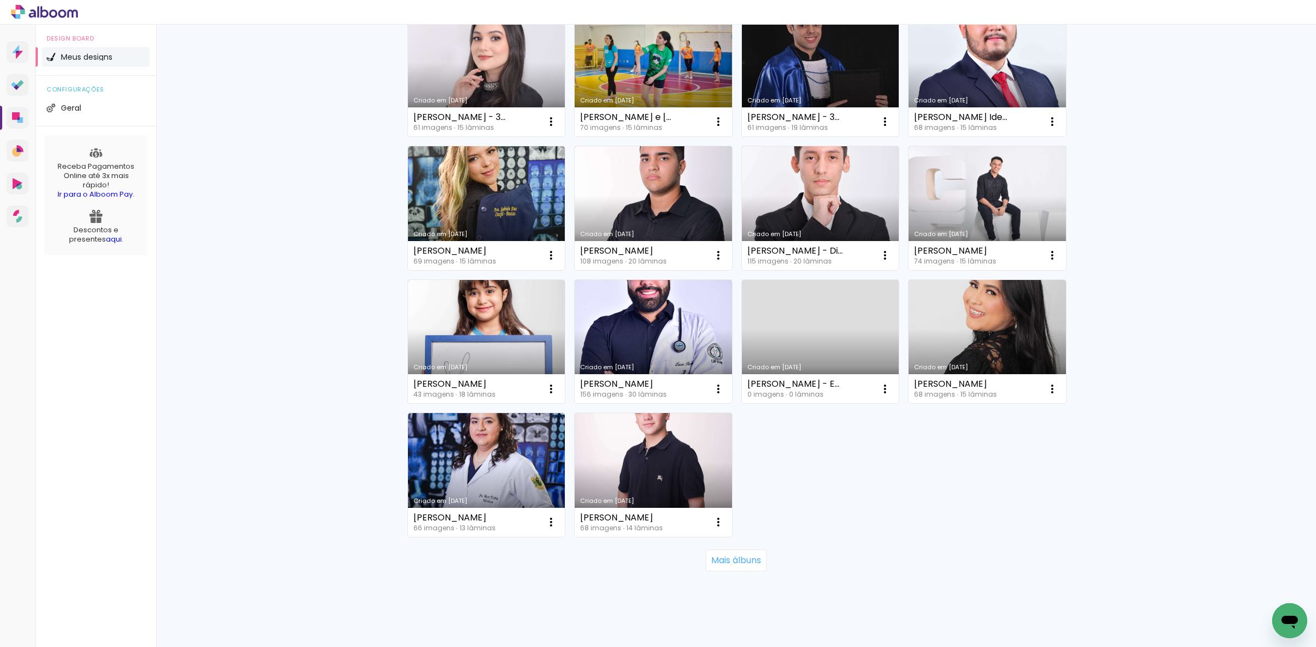
scroll to position [30587, 0]
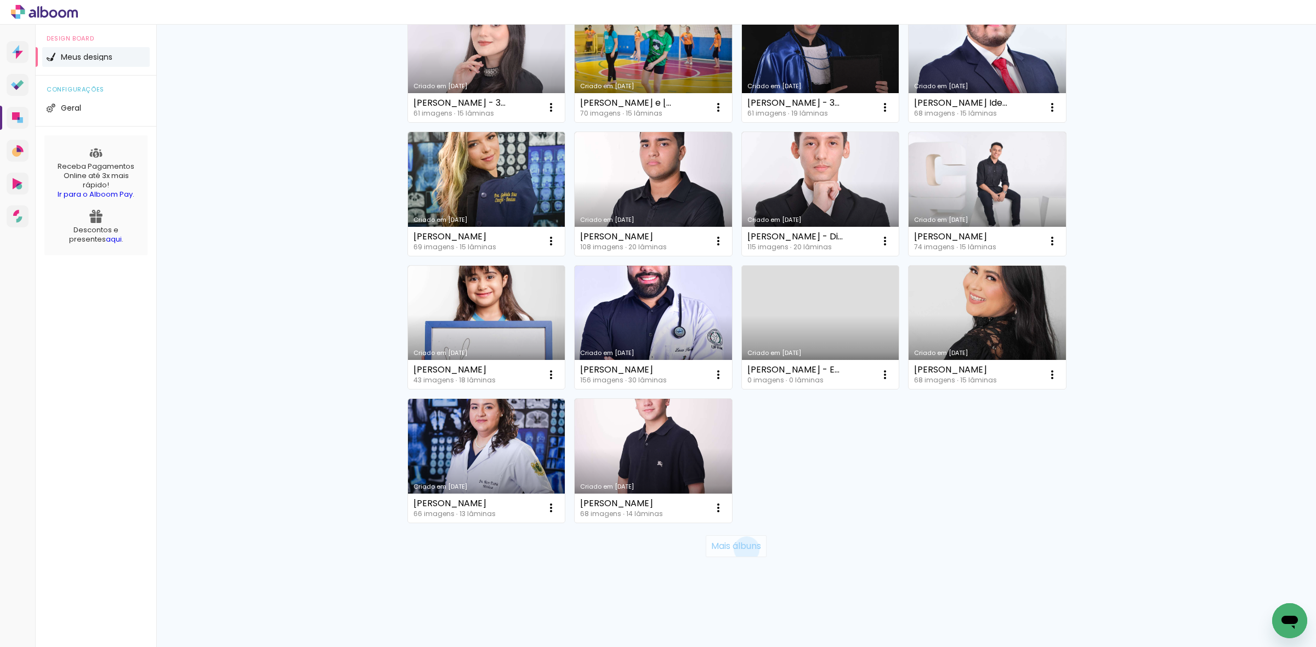
click at [0, 0] on slot "Mais álbuns" at bounding box center [0, 0] width 0 height 0
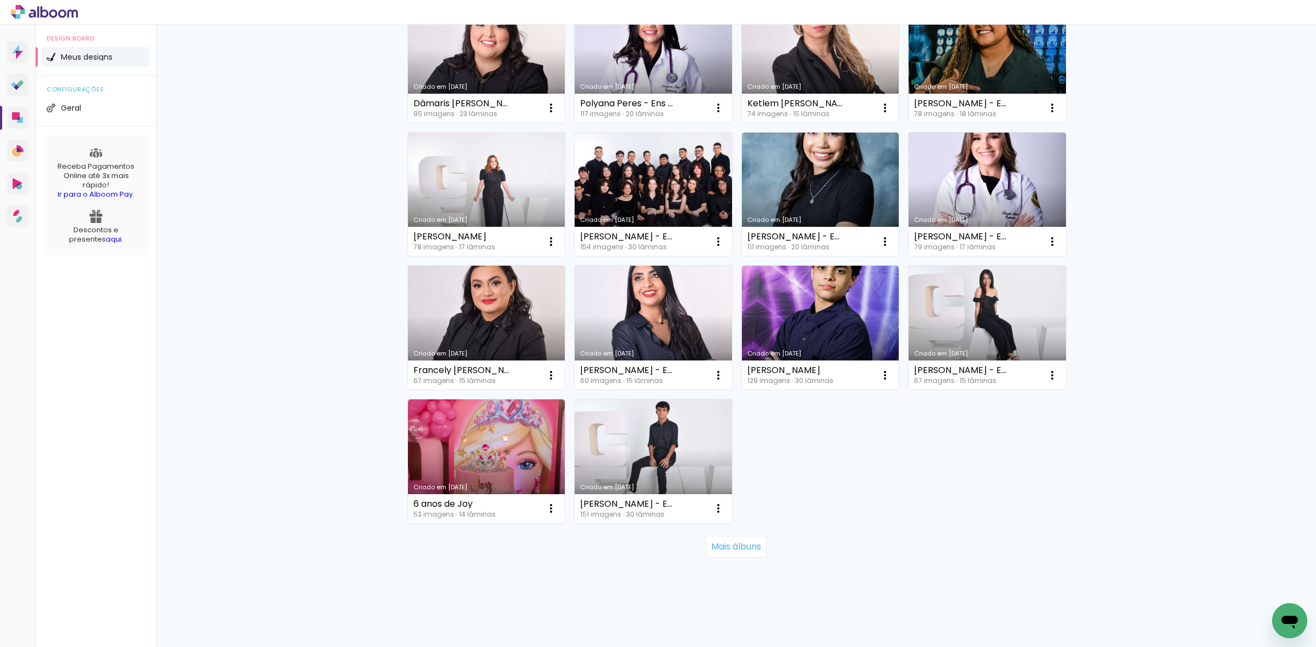
scroll to position [33926, 0]
click at [0, 0] on slot "Mais álbuns" at bounding box center [0, 0] width 0 height 0
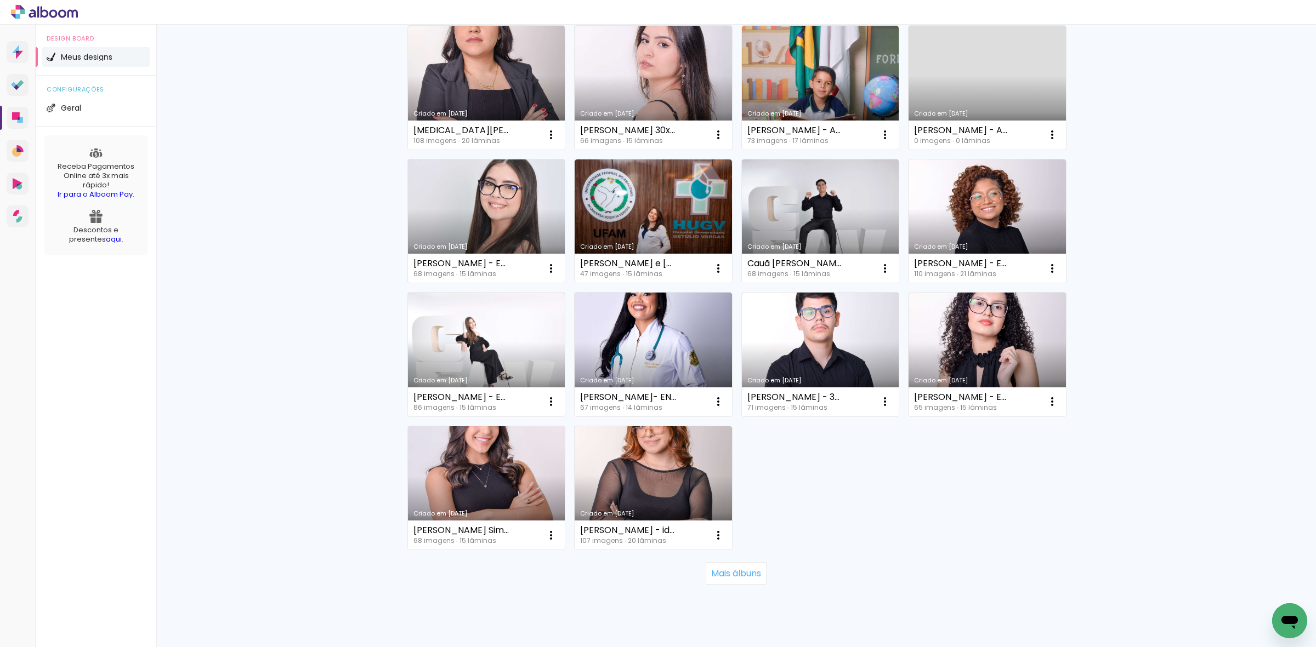
scroll to position [37264, 0]
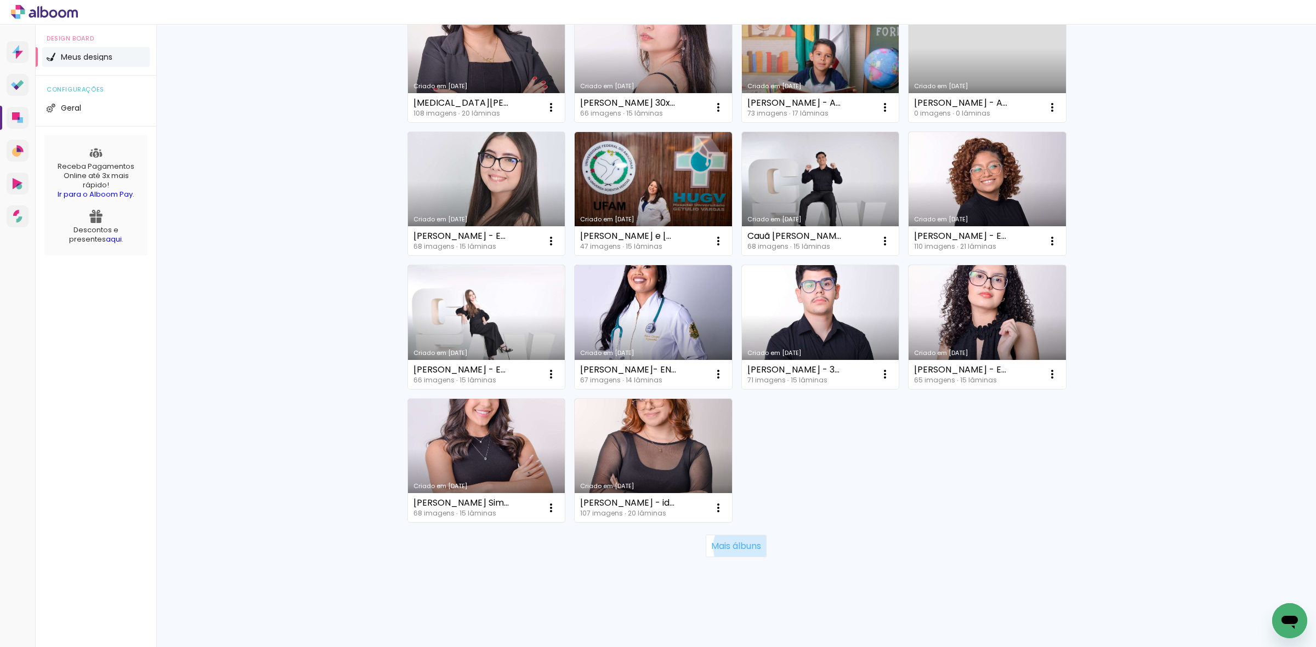
click at [0, 0] on slot "Mais álbuns" at bounding box center [0, 0] width 0 height 0
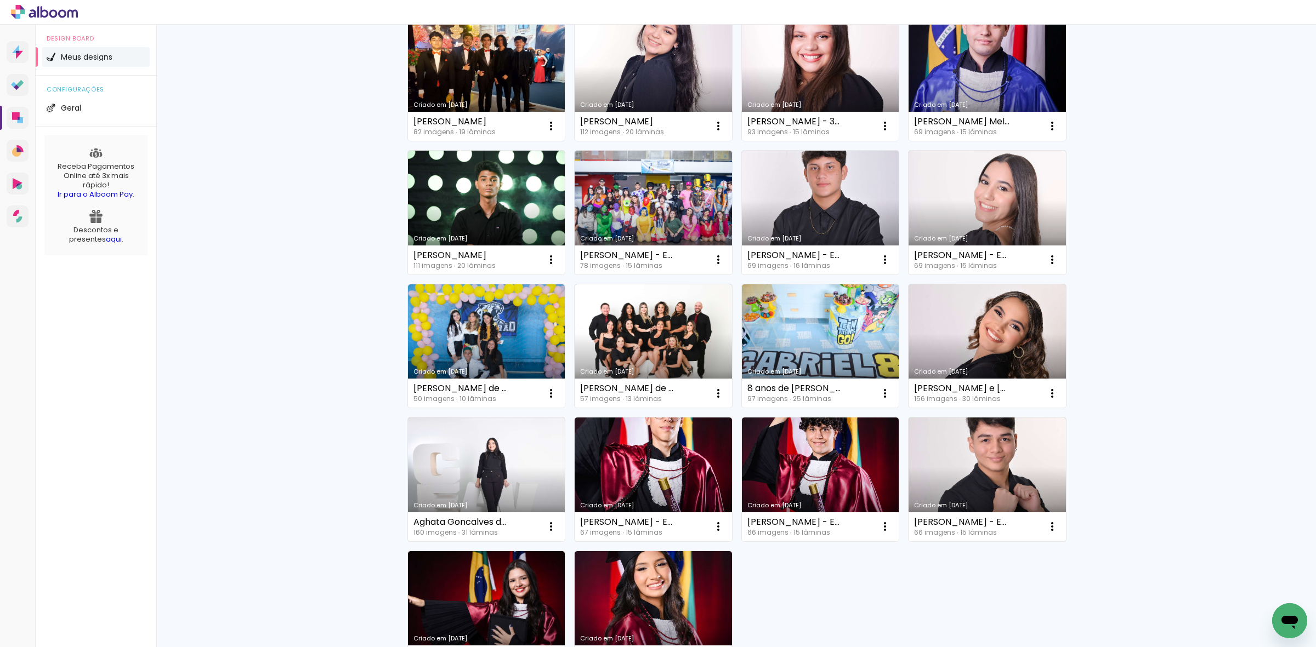
scroll to position [40602, 0]
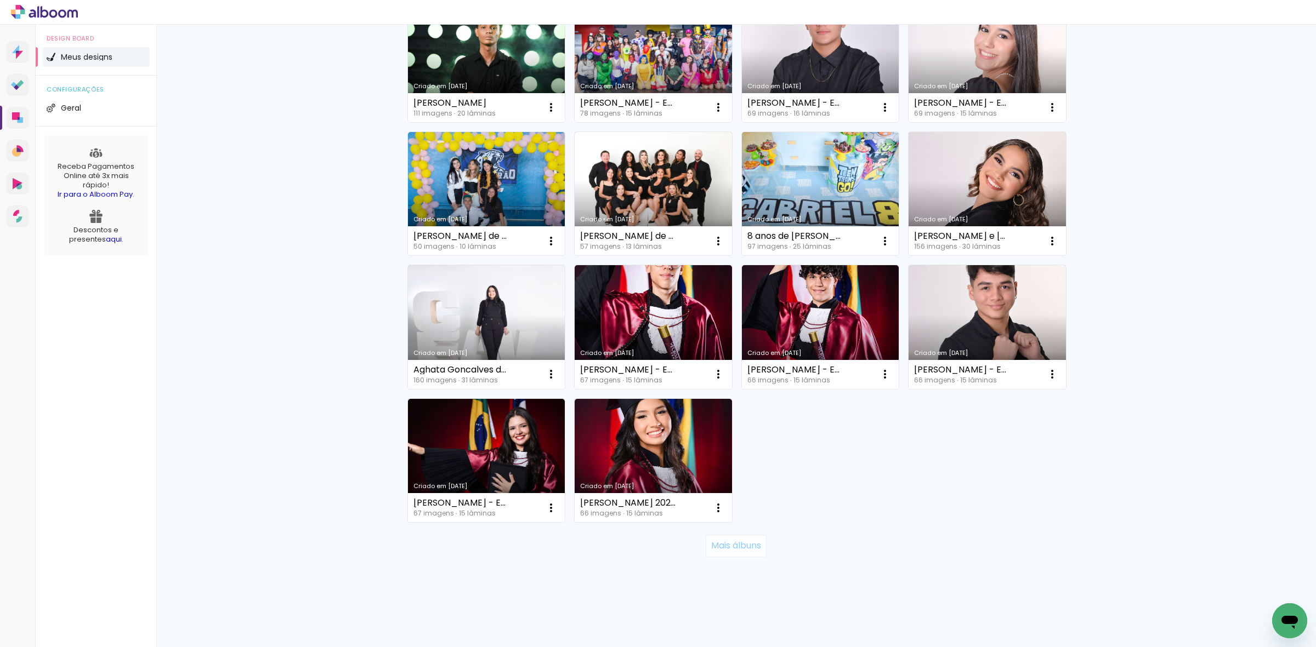
click at [0, 0] on slot "Mais álbuns" at bounding box center [0, 0] width 0 height 0
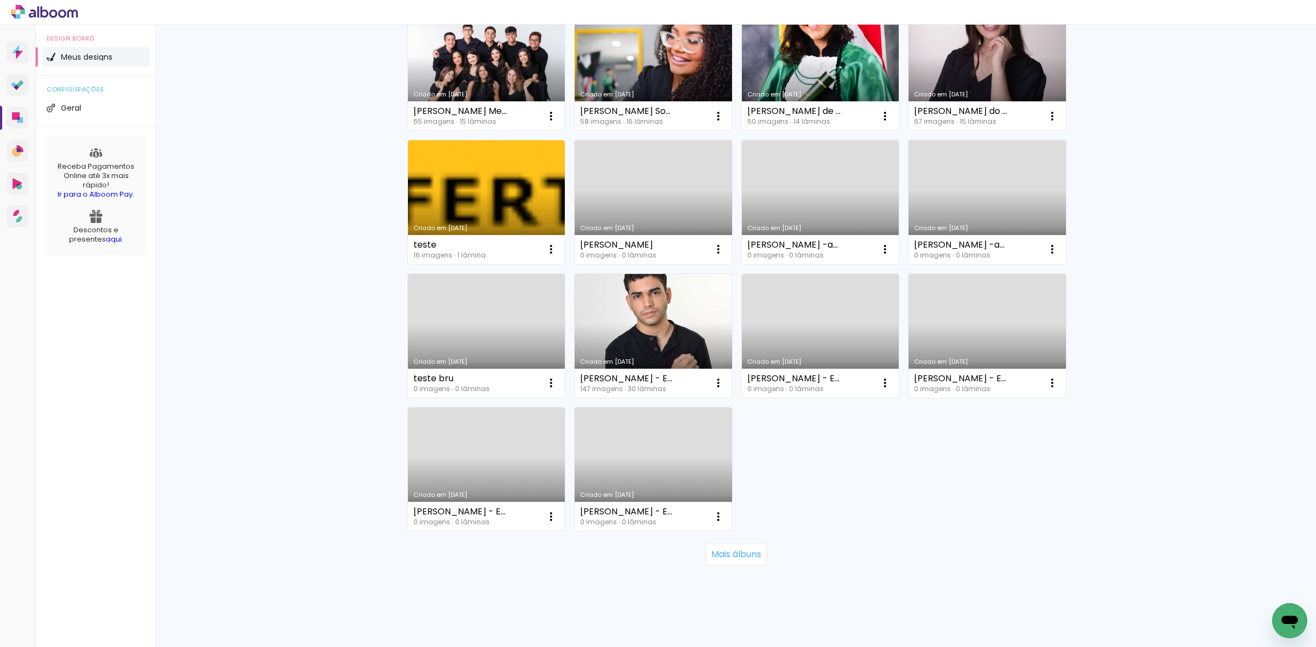
scroll to position [43941, 0]
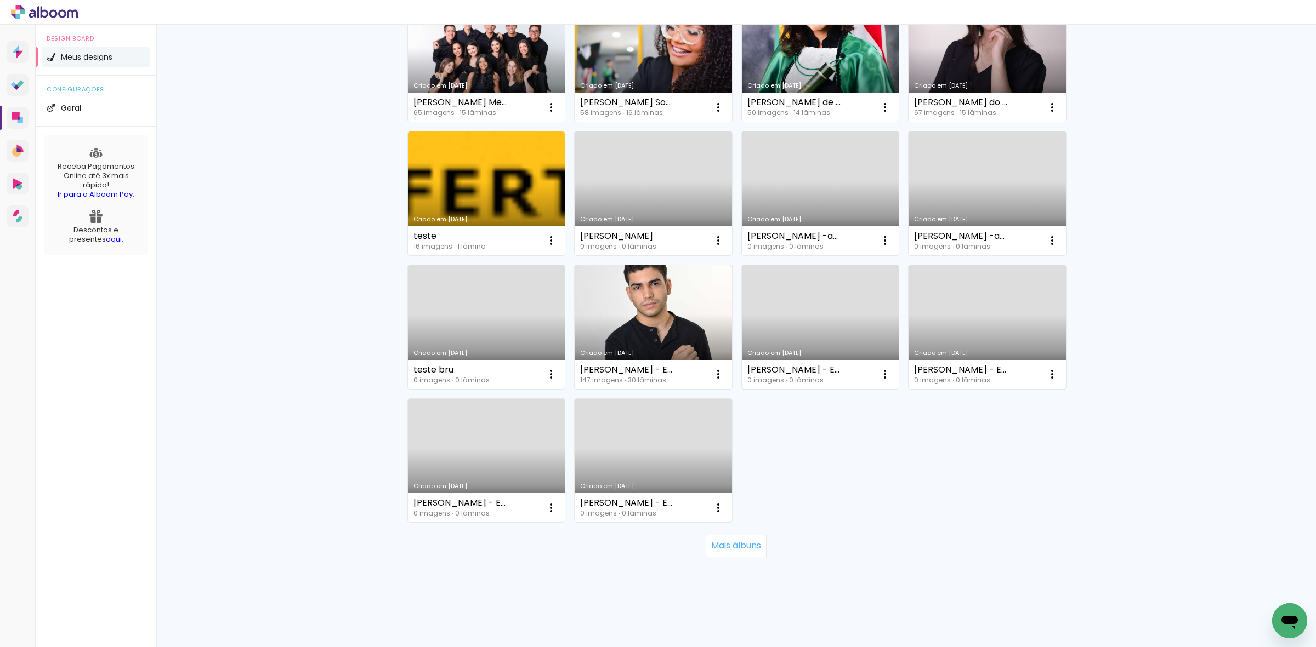
click at [0, 0] on slot "Mais álbuns" at bounding box center [0, 0] width 0 height 0
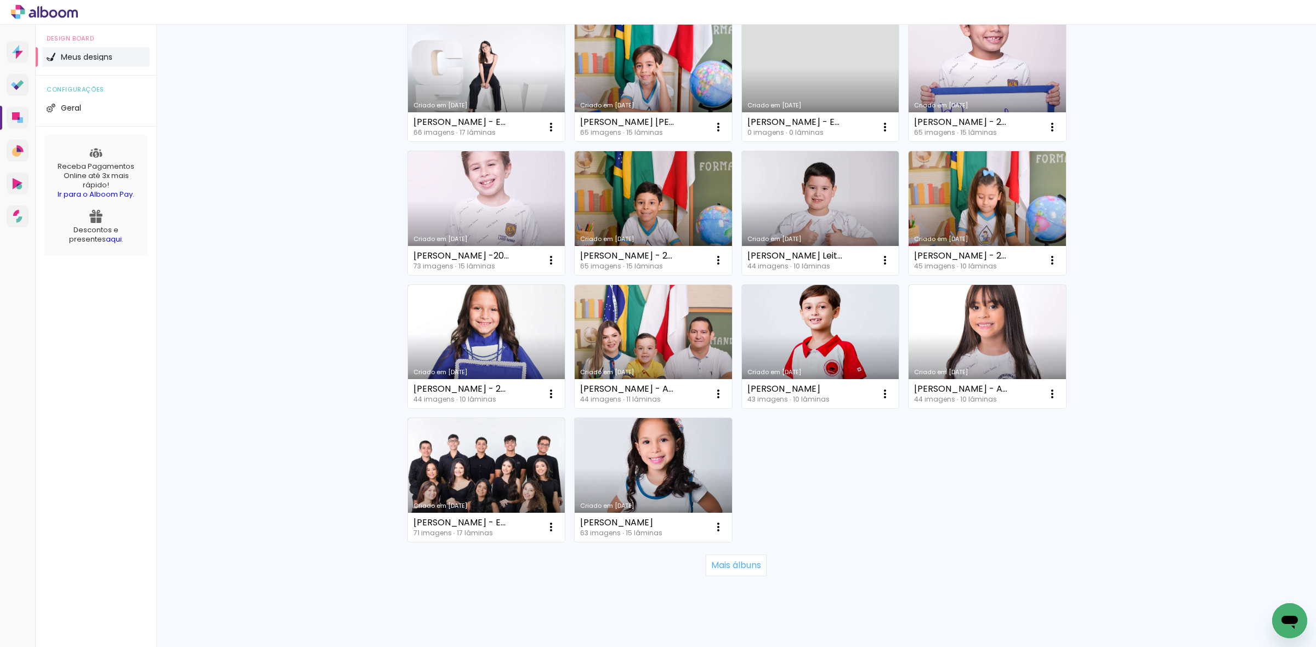
scroll to position [47279, 0]
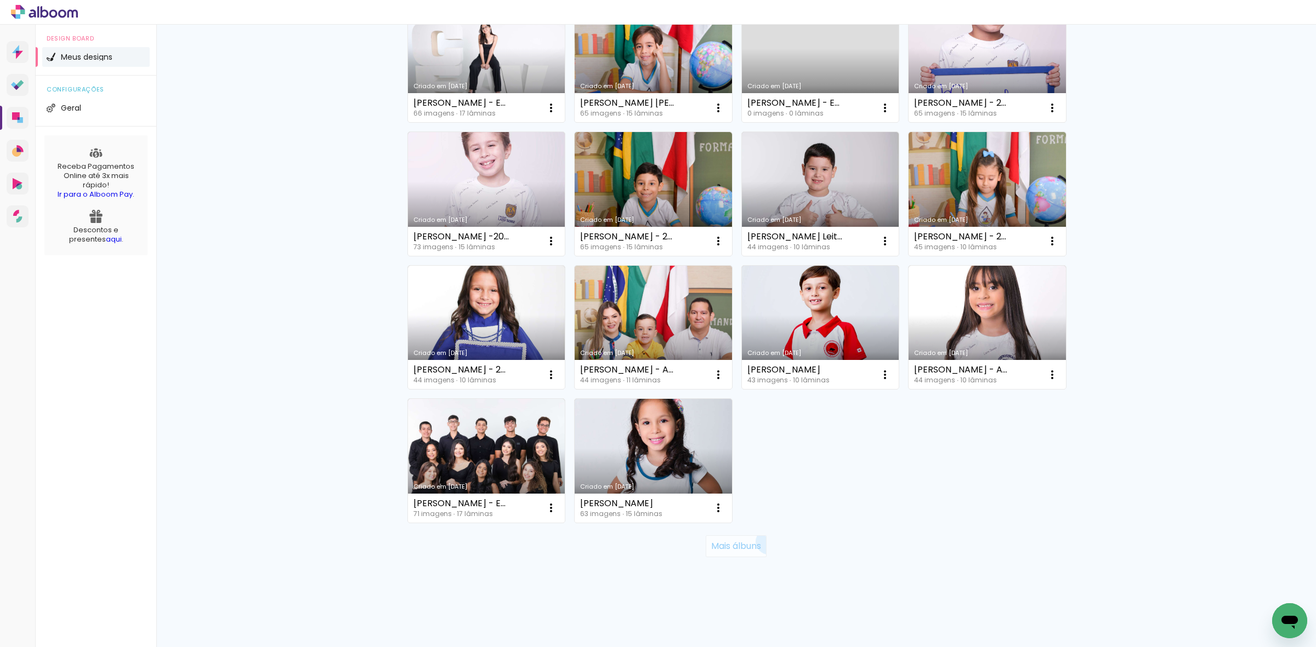
click at [0, 0] on paper-button "Mais álbuns" at bounding box center [0, 0] width 0 height 0
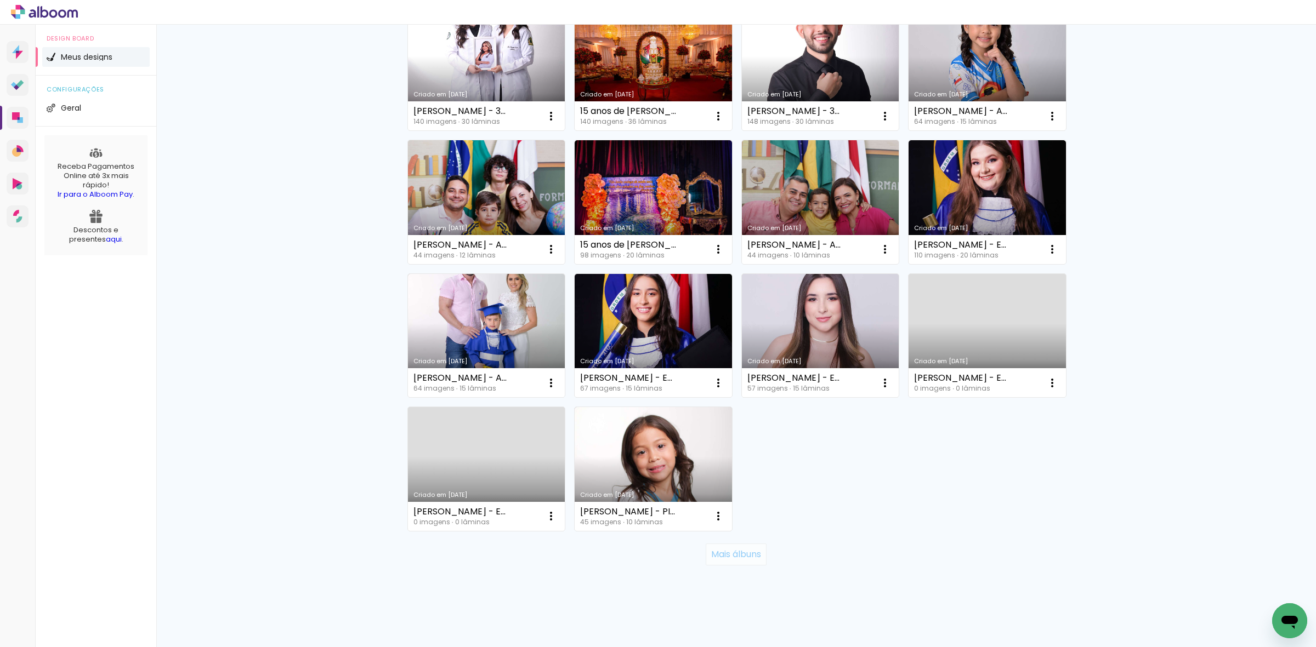
scroll to position [50618, 0]
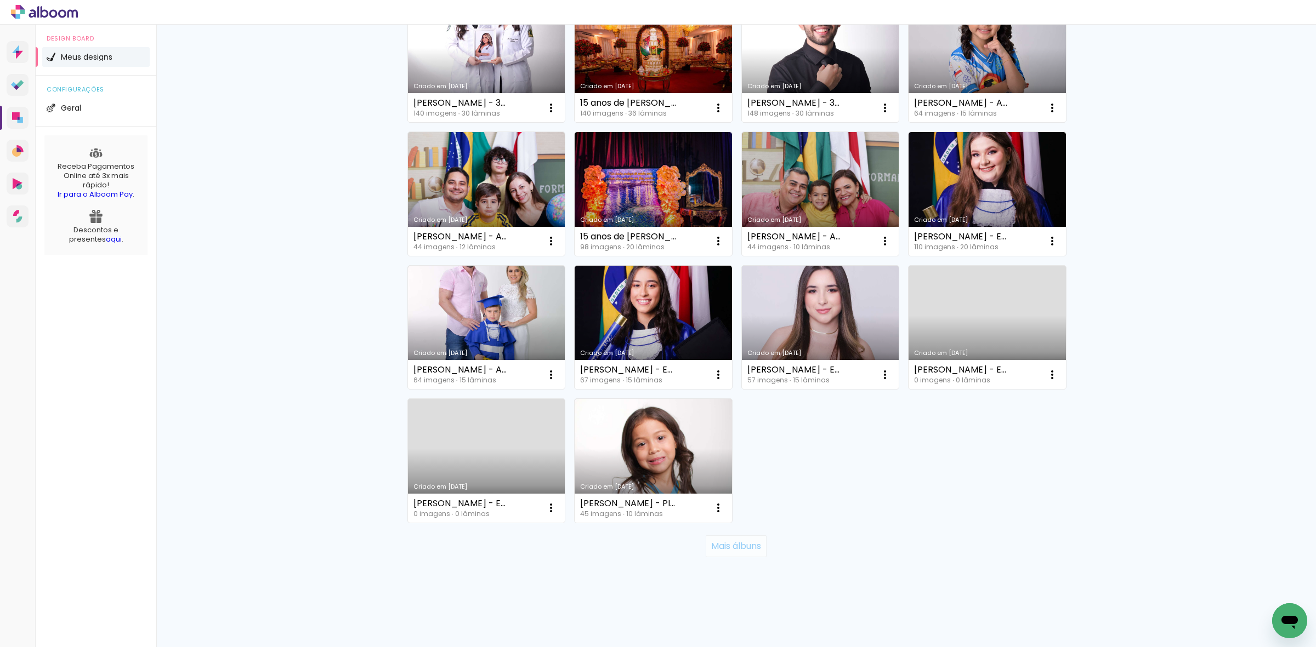
click at [0, 0] on slot "Mais álbuns" at bounding box center [0, 0] width 0 height 0
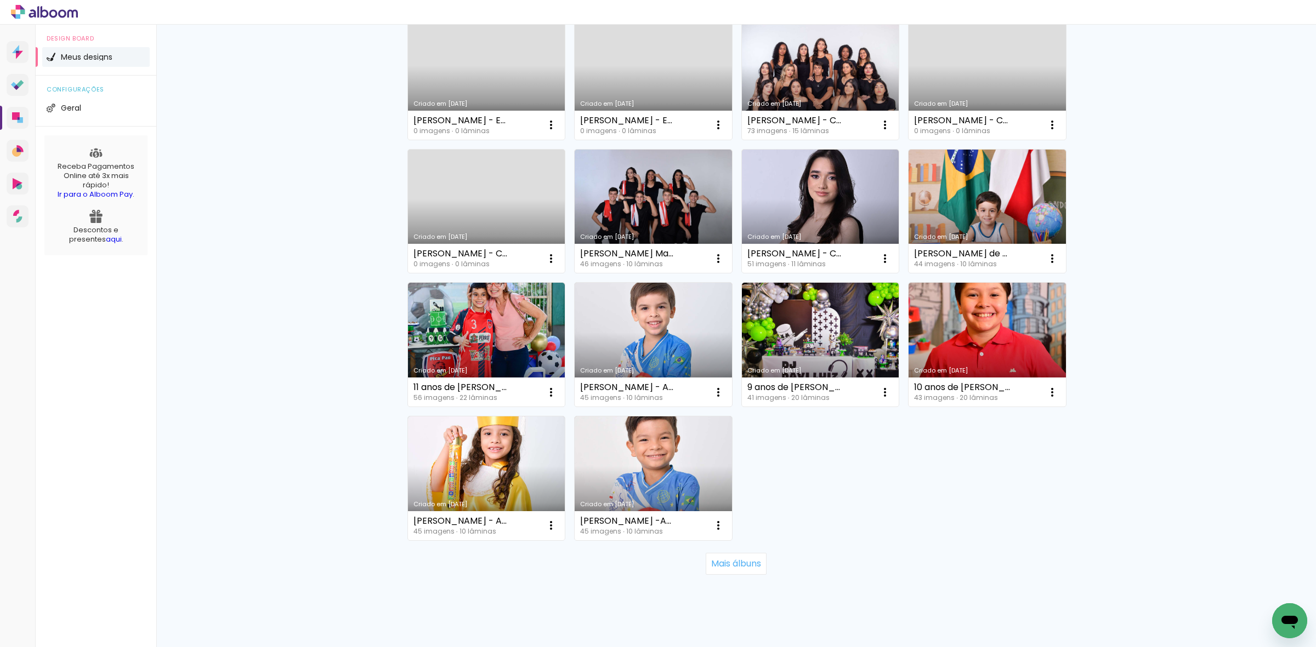
scroll to position [53955, 0]
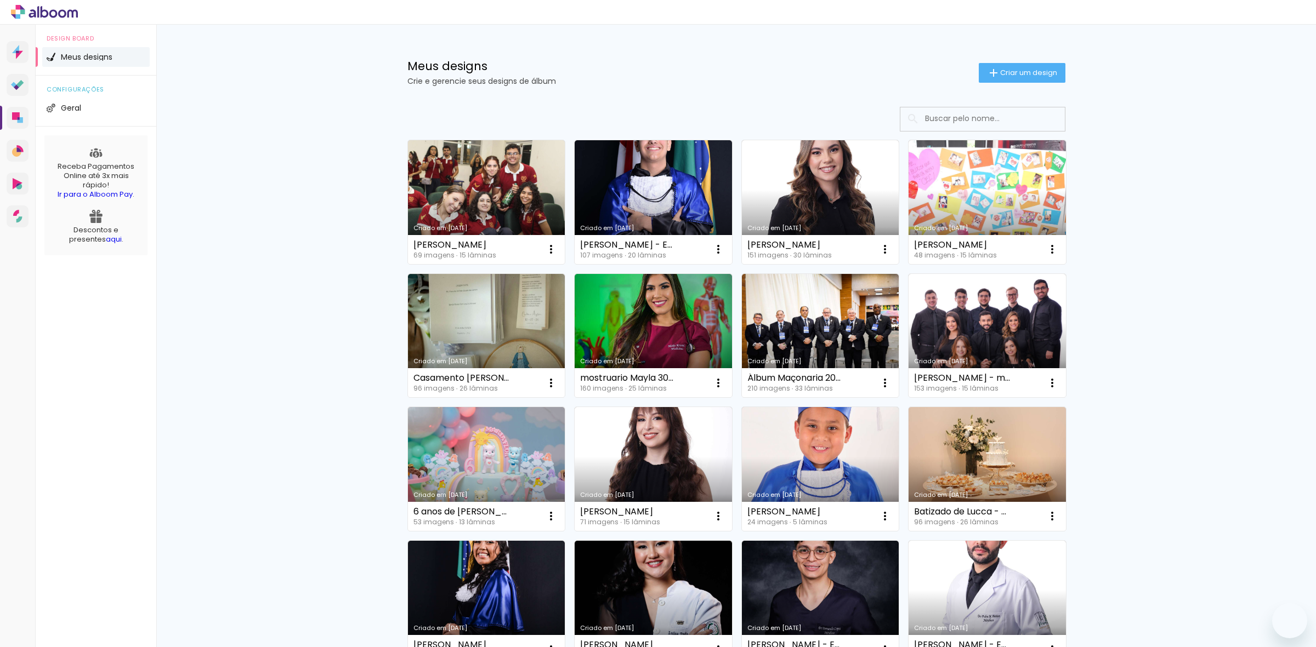
click at [0, 0] on slot "Mais álbuns" at bounding box center [0, 0] width 0 height 0
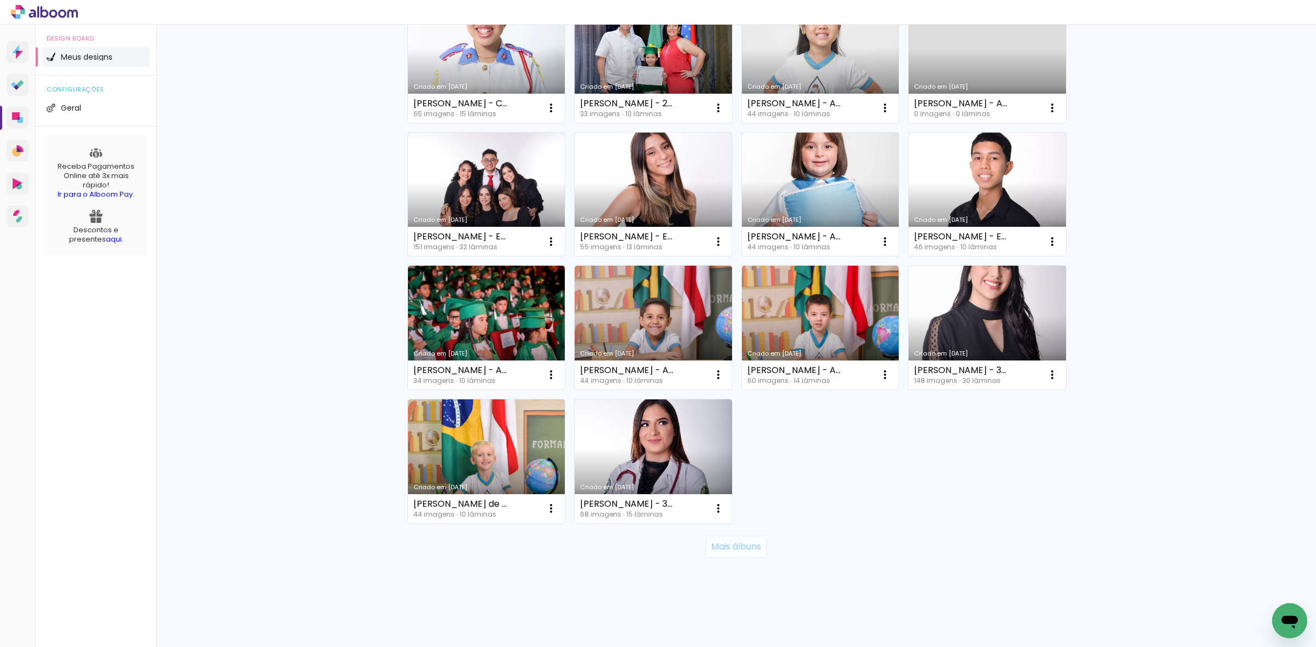
scroll to position [57294, 0]
click at [0, 0] on slot "Mais álbuns" at bounding box center [0, 0] width 0 height 0
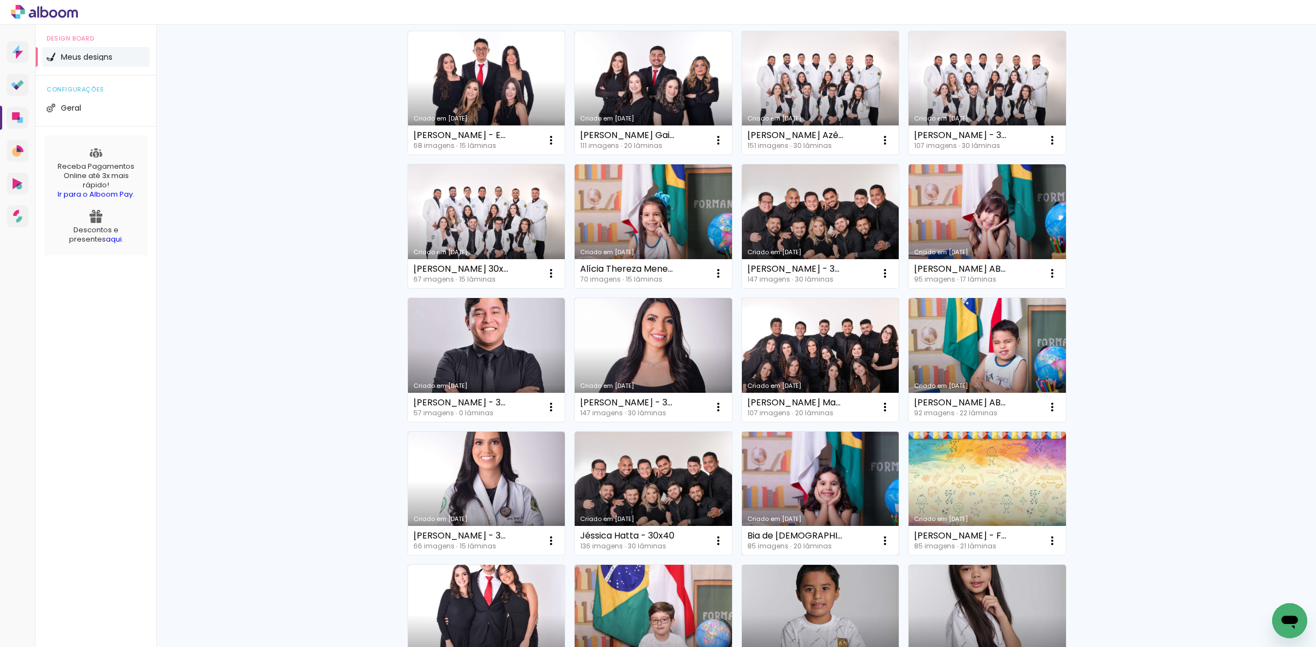
scroll to position [60632, 0]
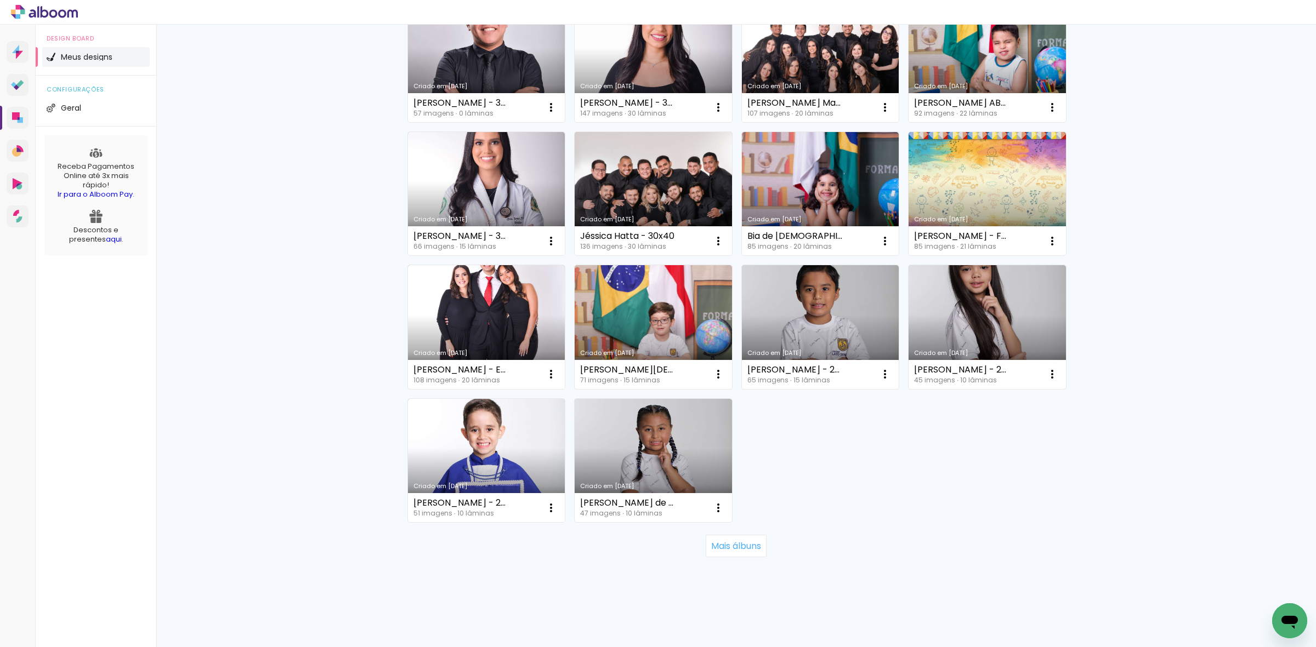
click at [0, 0] on slot "Mais álbuns" at bounding box center [0, 0] width 0 height 0
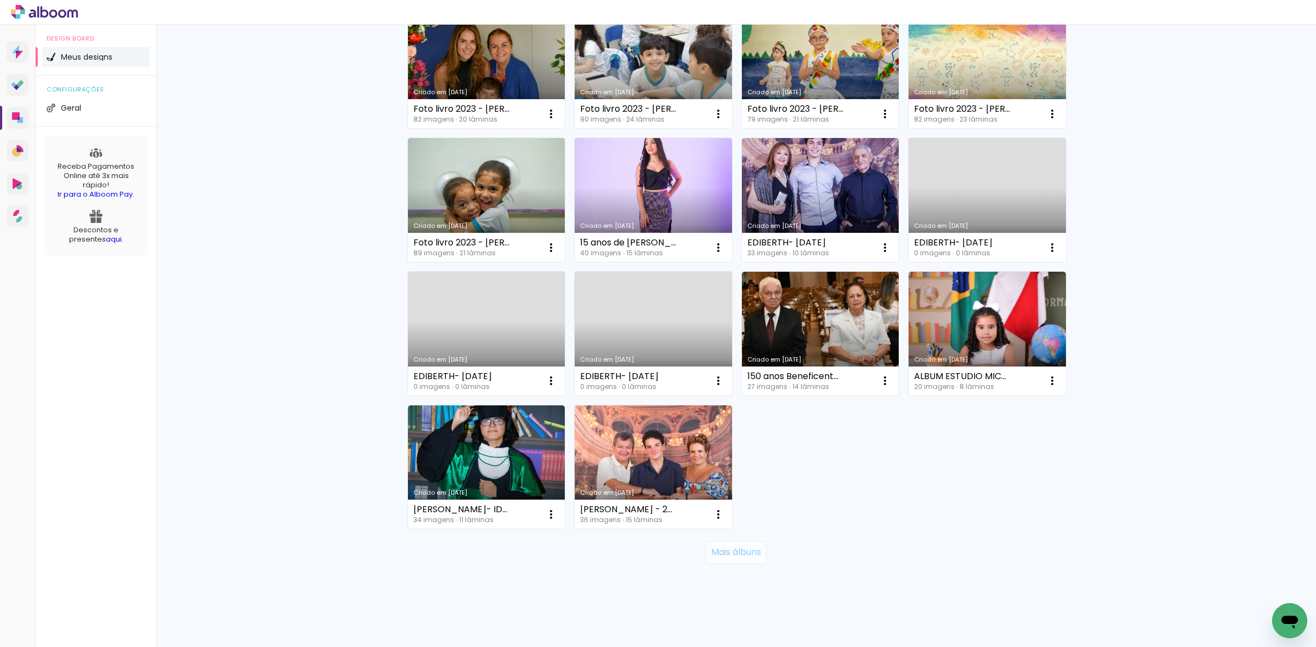
scroll to position [63971, 0]
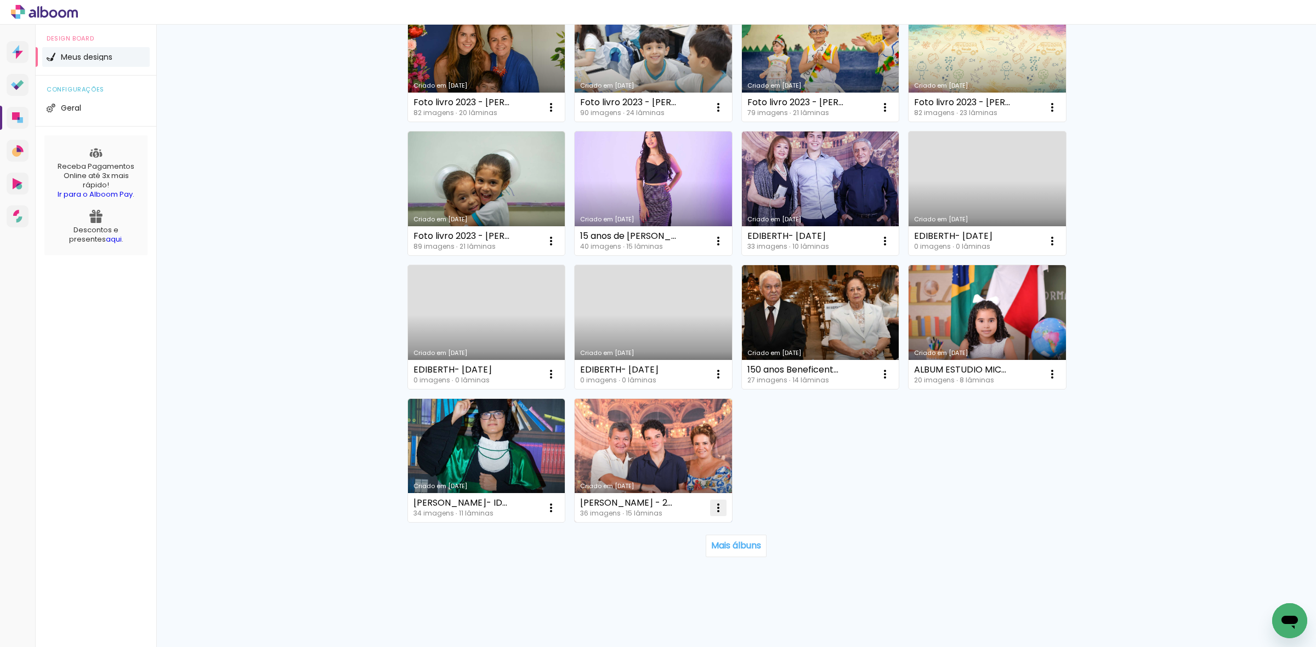
click at [714, 505] on iron-icon at bounding box center [718, 508] width 13 height 13
click at [667, 583] on paper-item "Excluir" at bounding box center [670, 581] width 108 height 22
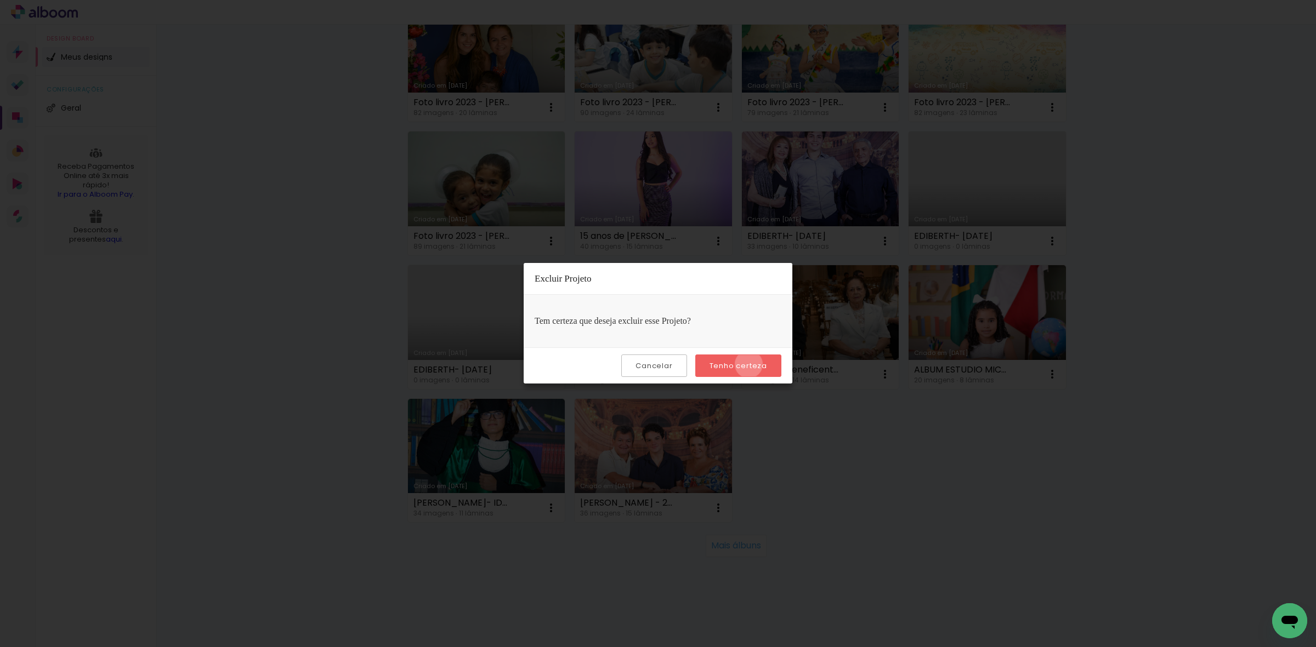
click at [0, 0] on slot "Tenho certeza" at bounding box center [0, 0] width 0 height 0
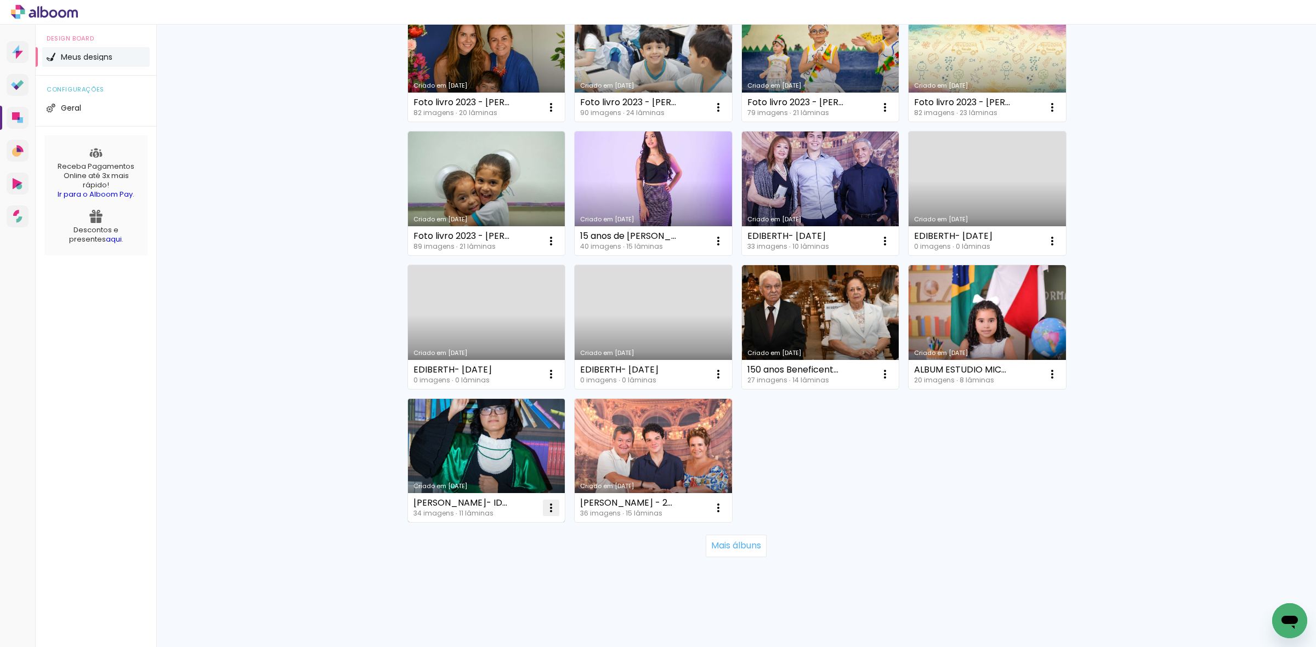
click at [545, 510] on iron-icon at bounding box center [550, 508] width 13 height 13
click at [515, 577] on paper-item "Excluir" at bounding box center [502, 581] width 108 height 22
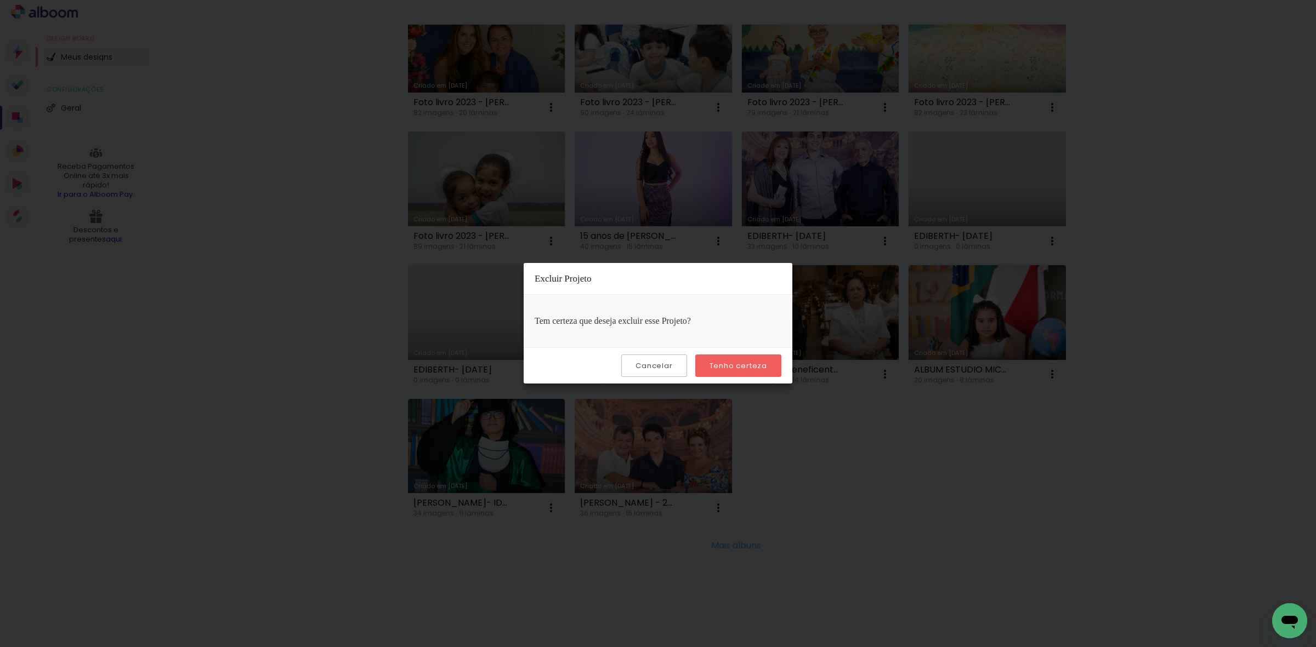
click at [0, 0] on slot "Tenho certeza" at bounding box center [0, 0] width 0 height 0
click at [767, 367] on paper-button "Tenho certeza" at bounding box center [738, 366] width 86 height 22
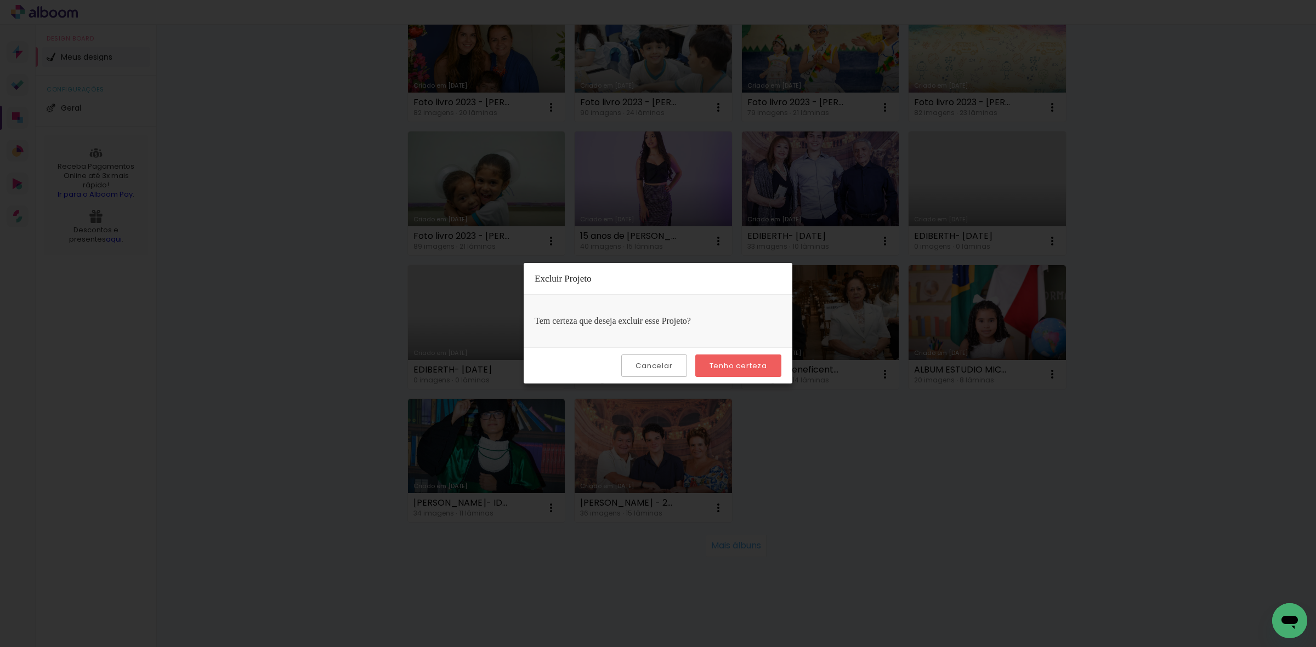
click at [835, 390] on iron-overlay-backdrop at bounding box center [658, 323] width 1316 height 647
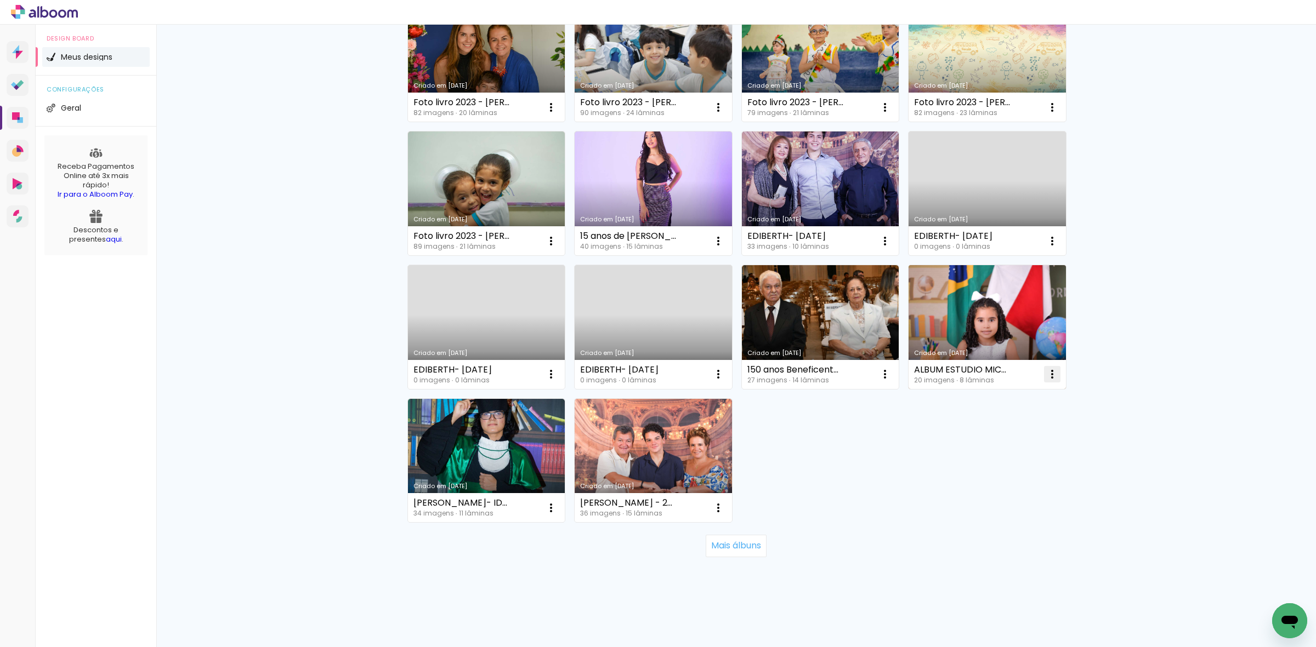
click at [1045, 377] on iron-icon at bounding box center [1051, 374] width 13 height 13
click at [988, 443] on span "Excluir" at bounding box center [986, 447] width 24 height 8
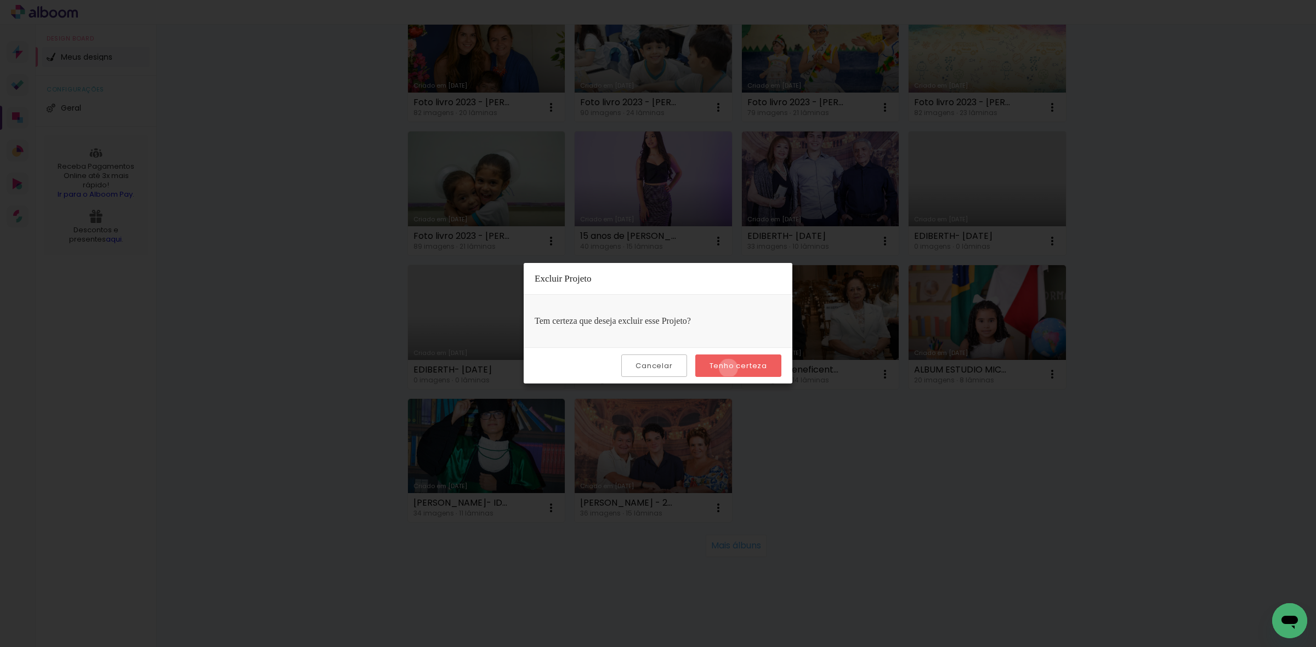
click at [0, 0] on slot "Tenho certeza" at bounding box center [0, 0] width 0 height 0
click at [1038, 440] on iron-overlay-backdrop at bounding box center [658, 323] width 1316 height 647
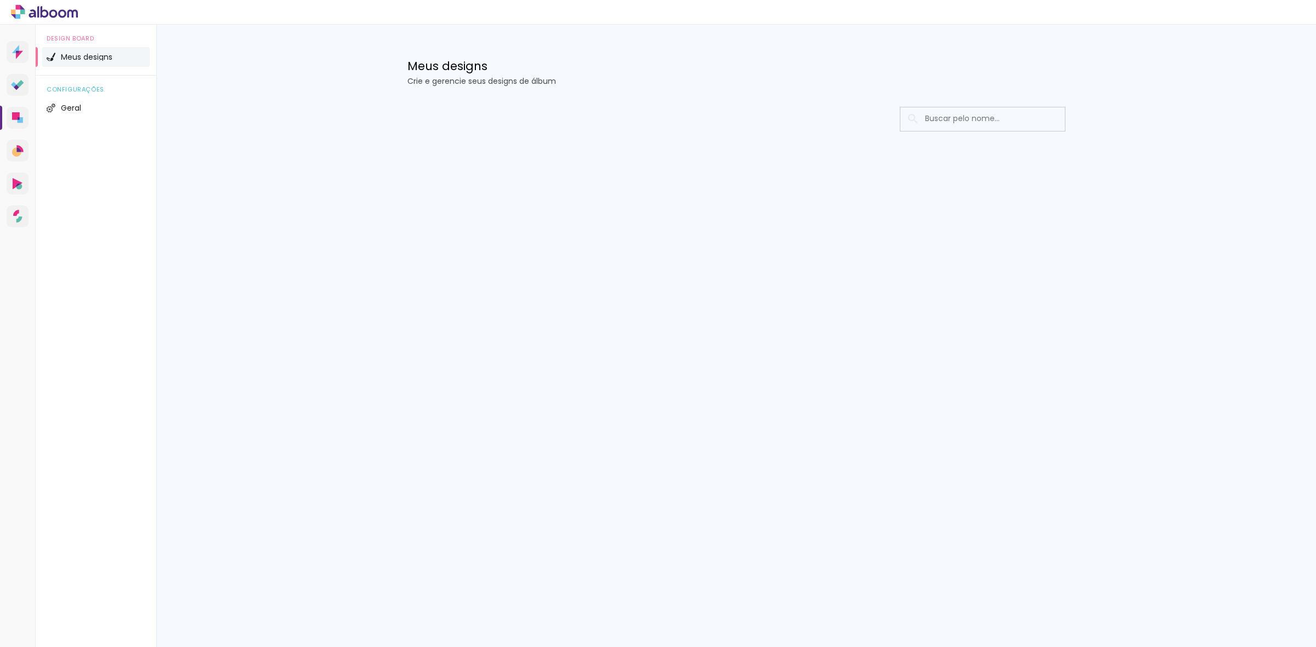
click at [763, 79] on p "Crie e gerencie seus designs de álbum" at bounding box center [736, 81] width 658 height 8
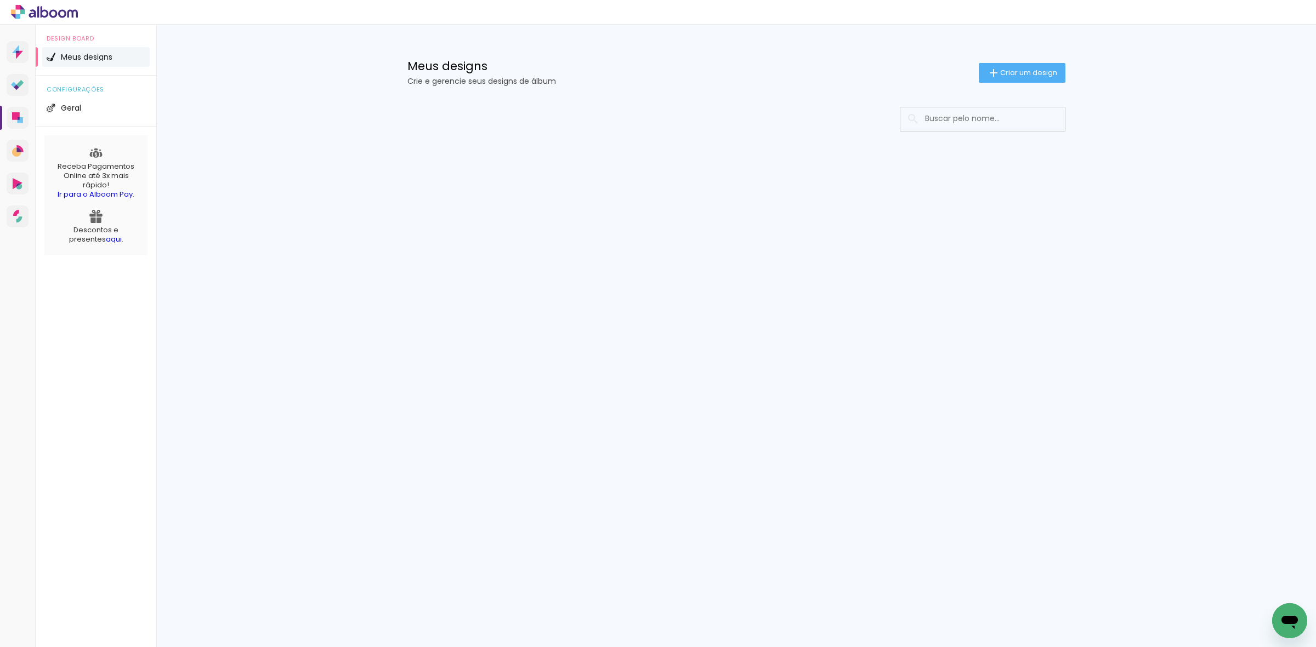
click at [939, 429] on div "Prosite Website + Landing pages Proof Sistema de seleção e venda de fotos Desig…" at bounding box center [658, 336] width 1316 height 623
click at [640, 64] on h1 "Meus designs" at bounding box center [692, 66] width 571 height 12
click at [670, 186] on div at bounding box center [736, 152] width 713 height 112
click at [742, 291] on div "Prosite Website + Landing pages Proof Sistema de seleção e venda de fotos Desig…" at bounding box center [658, 336] width 1316 height 623
click at [606, 110] on div at bounding box center [736, 119] width 658 height 25
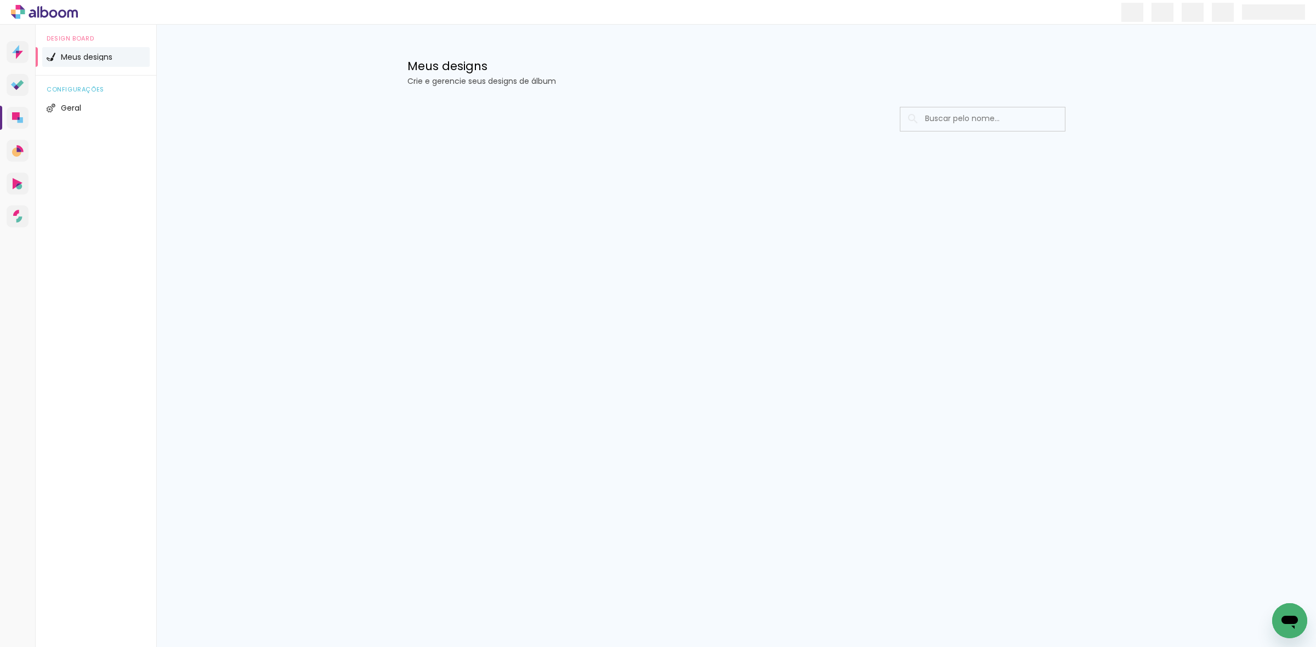
click at [684, 114] on div at bounding box center [736, 119] width 658 height 25
click at [603, 186] on div at bounding box center [736, 152] width 713 height 112
